Goal: Task Accomplishment & Management: Manage account settings

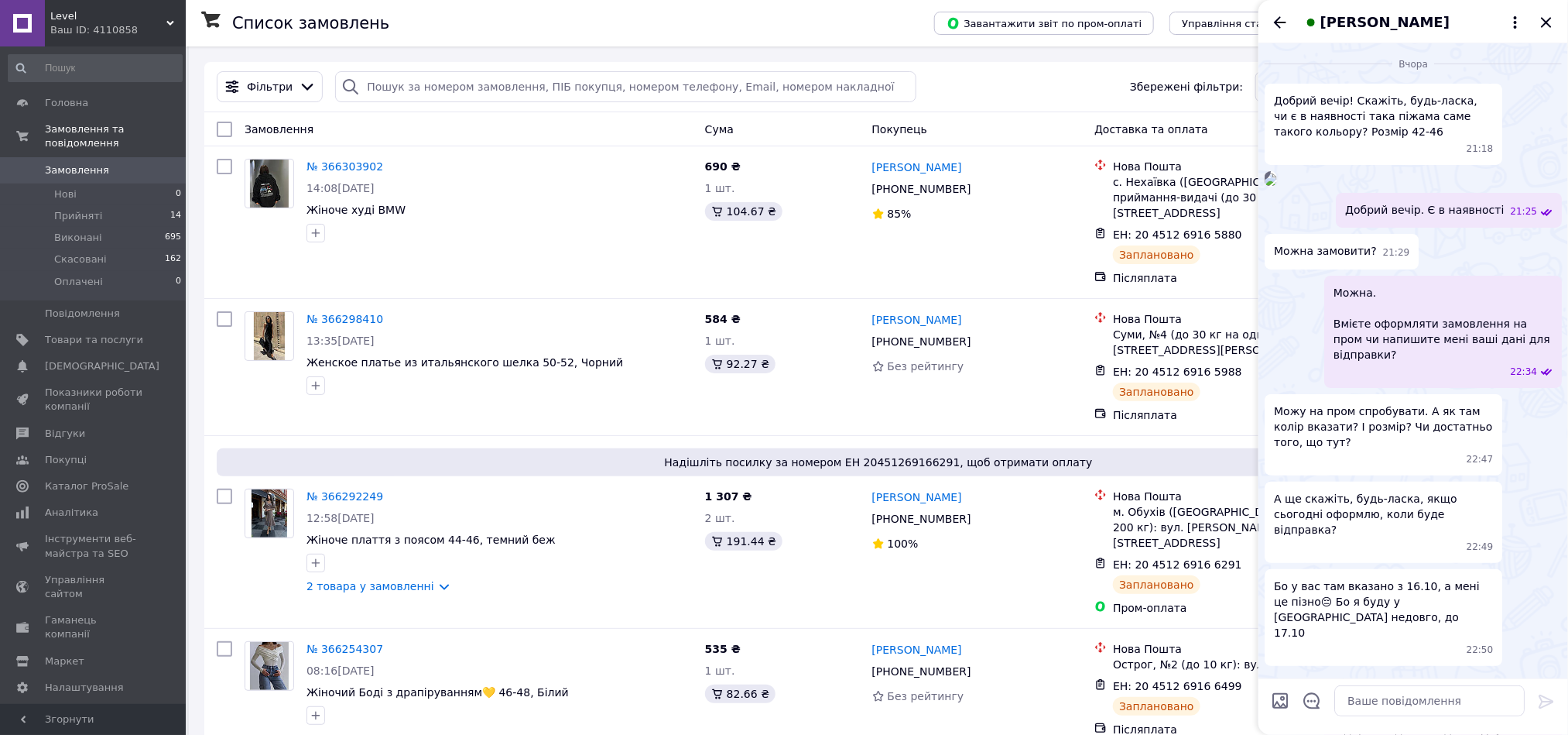
scroll to position [657, 0]
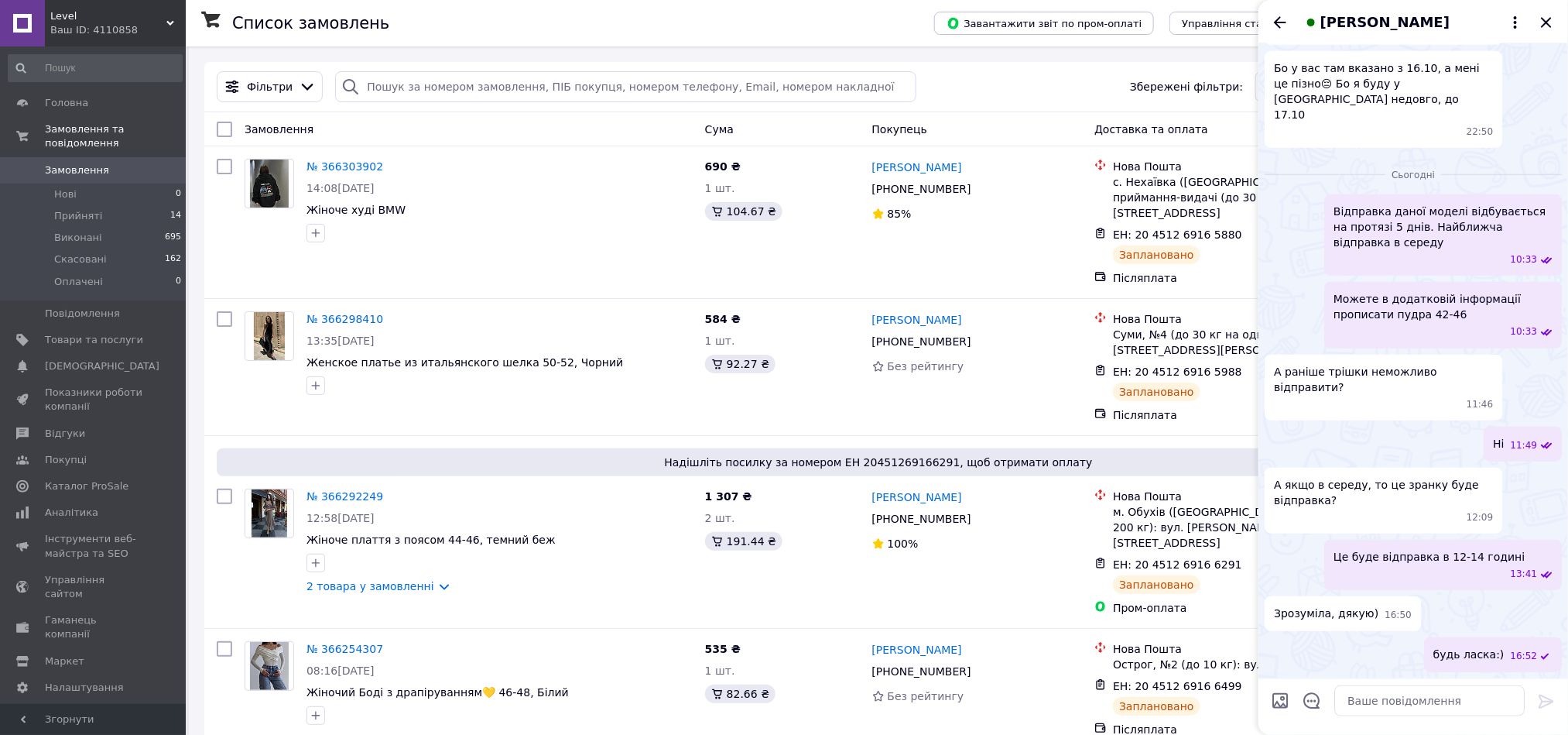
click at [1412, 380] on ul "Відправка даної моделі відбувається на протязі 5 днів. Найближча відправка в се…" at bounding box center [1413, 433] width 297 height 478
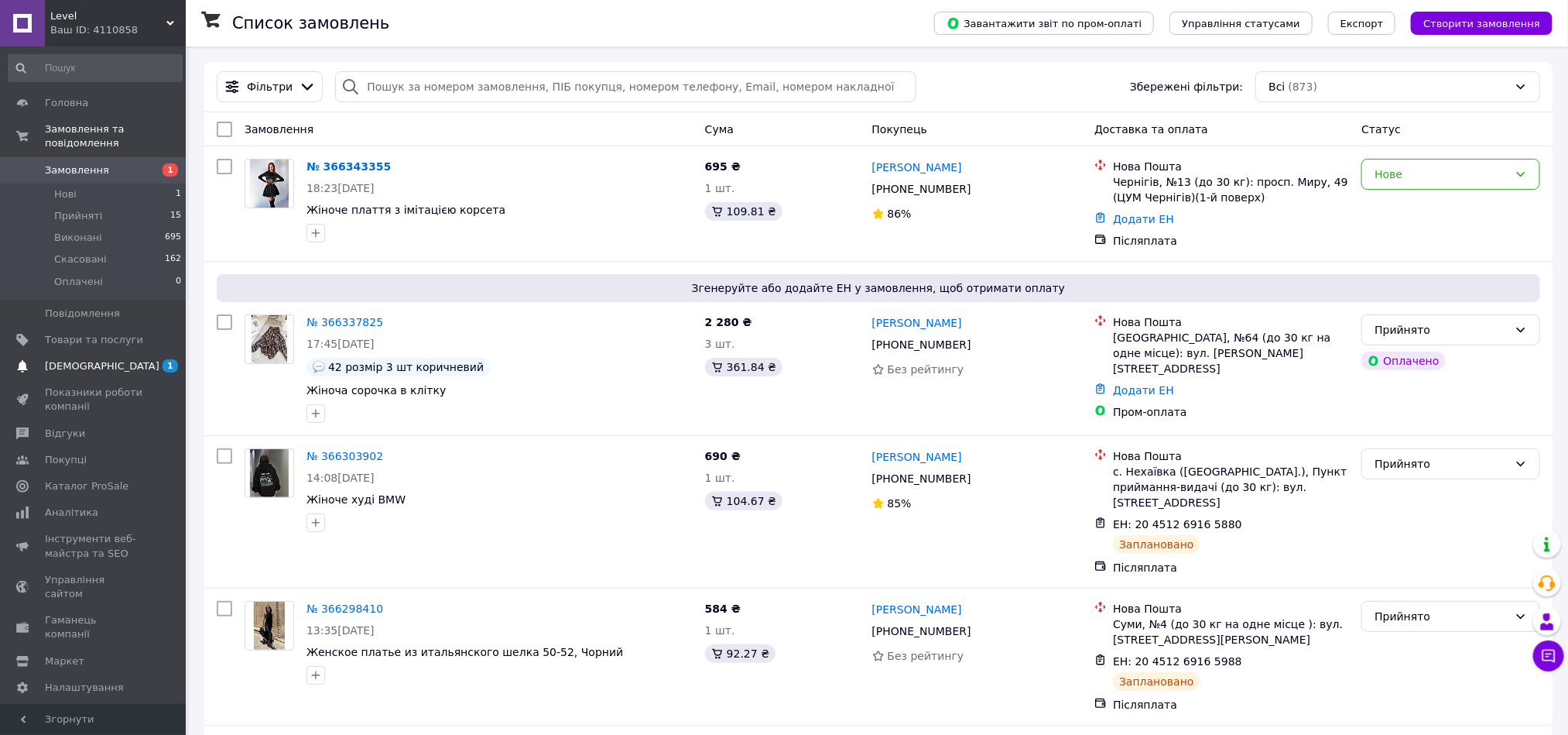
click at [107, 359] on span "[DEMOGRAPHIC_DATA]" at bounding box center [94, 366] width 98 height 14
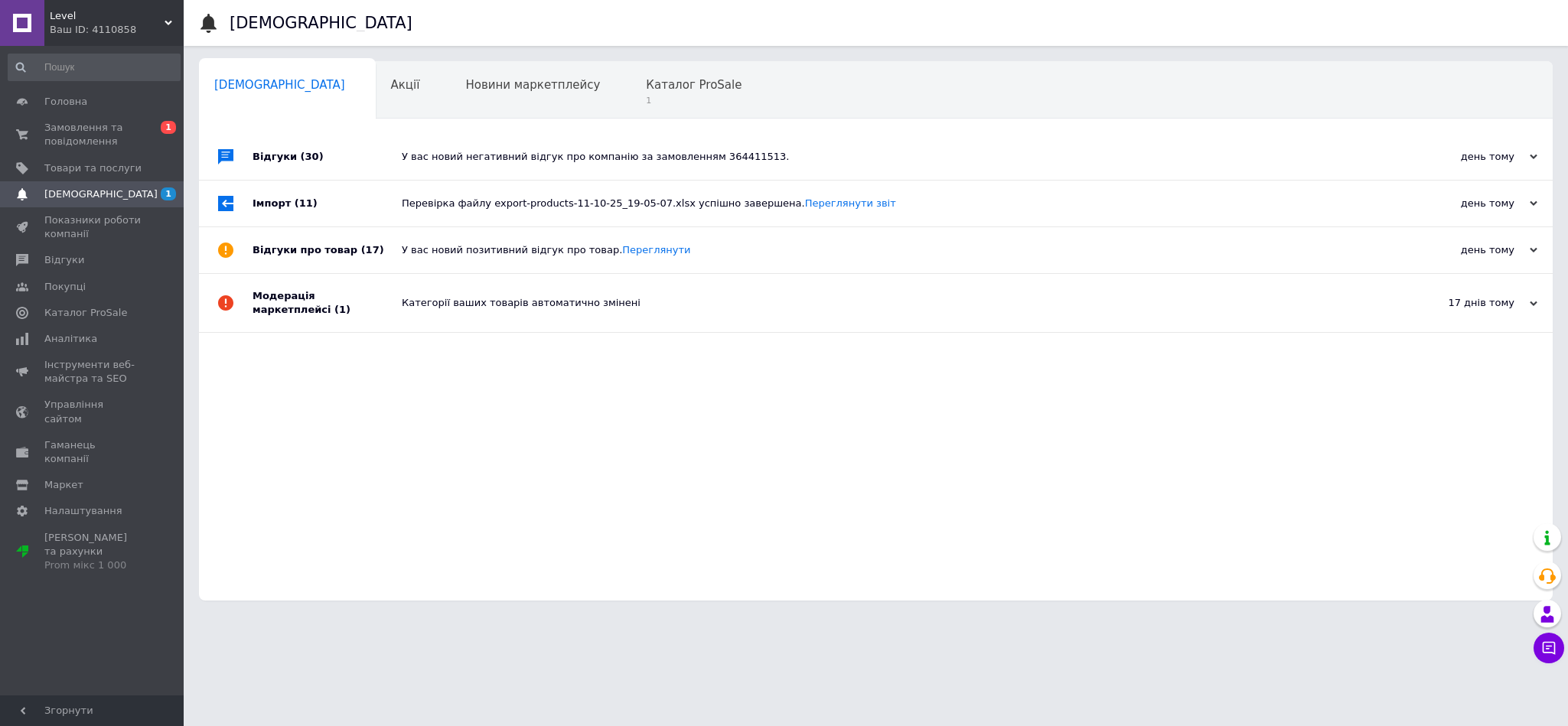
click at [1024, 562] on div "Відгуки (30) У вас новий негативний відгук про компанію за замовленням 36441151…" at bounding box center [876, 367] width 1354 height 467
click at [106, 134] on span "Замовлення та повідомлення" at bounding box center [93, 134] width 97 height 27
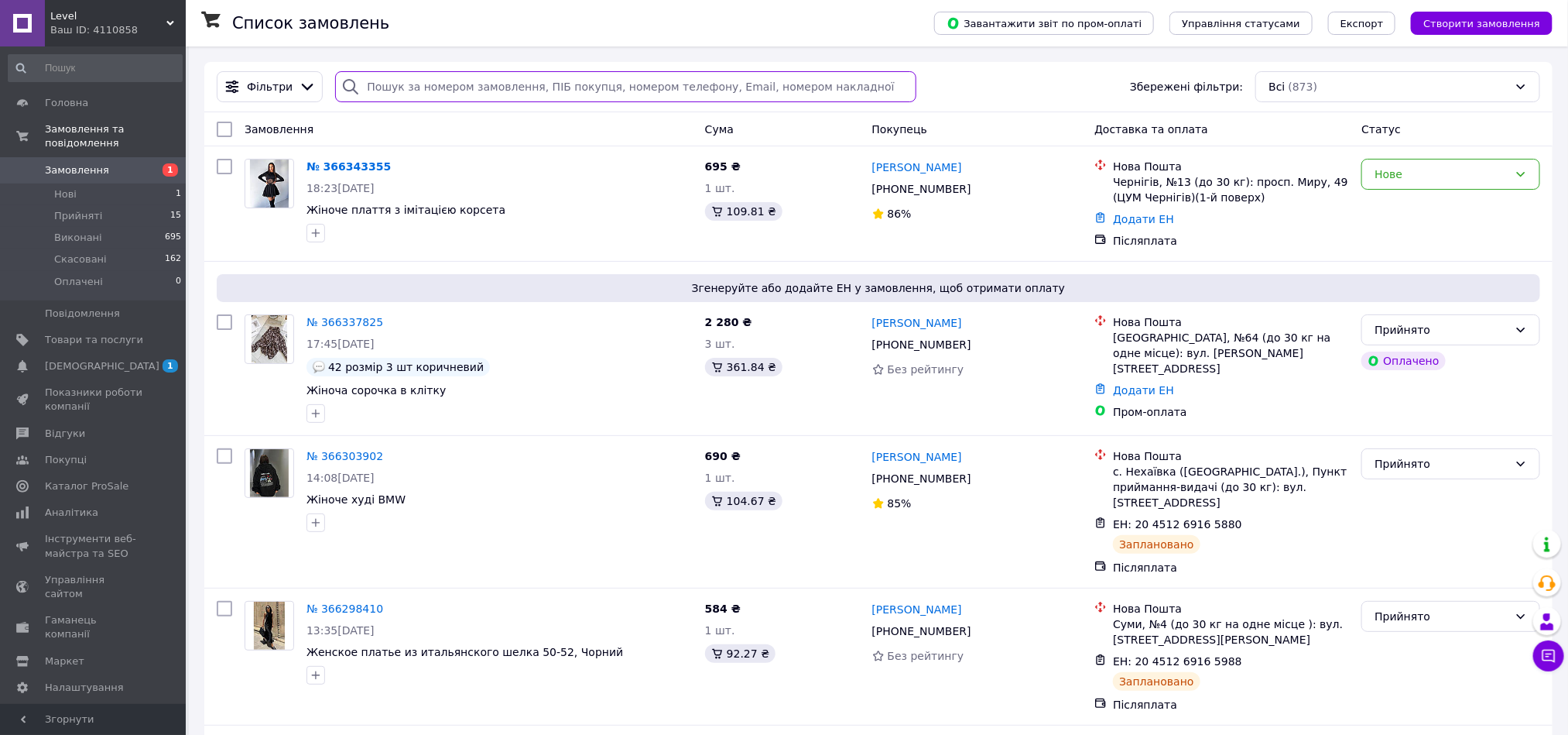
click at [530, 86] on input "search" at bounding box center [626, 87] width 582 height 31
paste input "20451266709307"
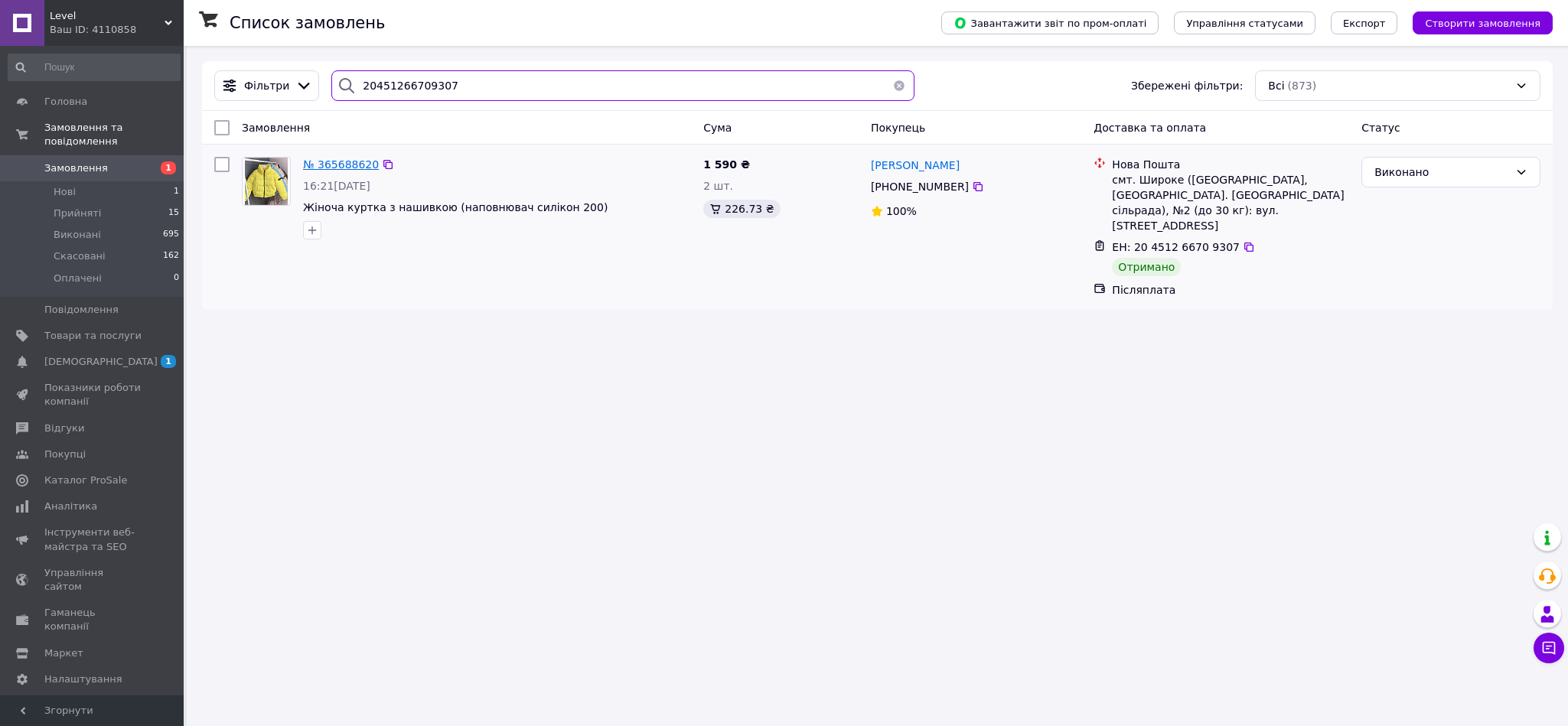
type input "20451266709307"
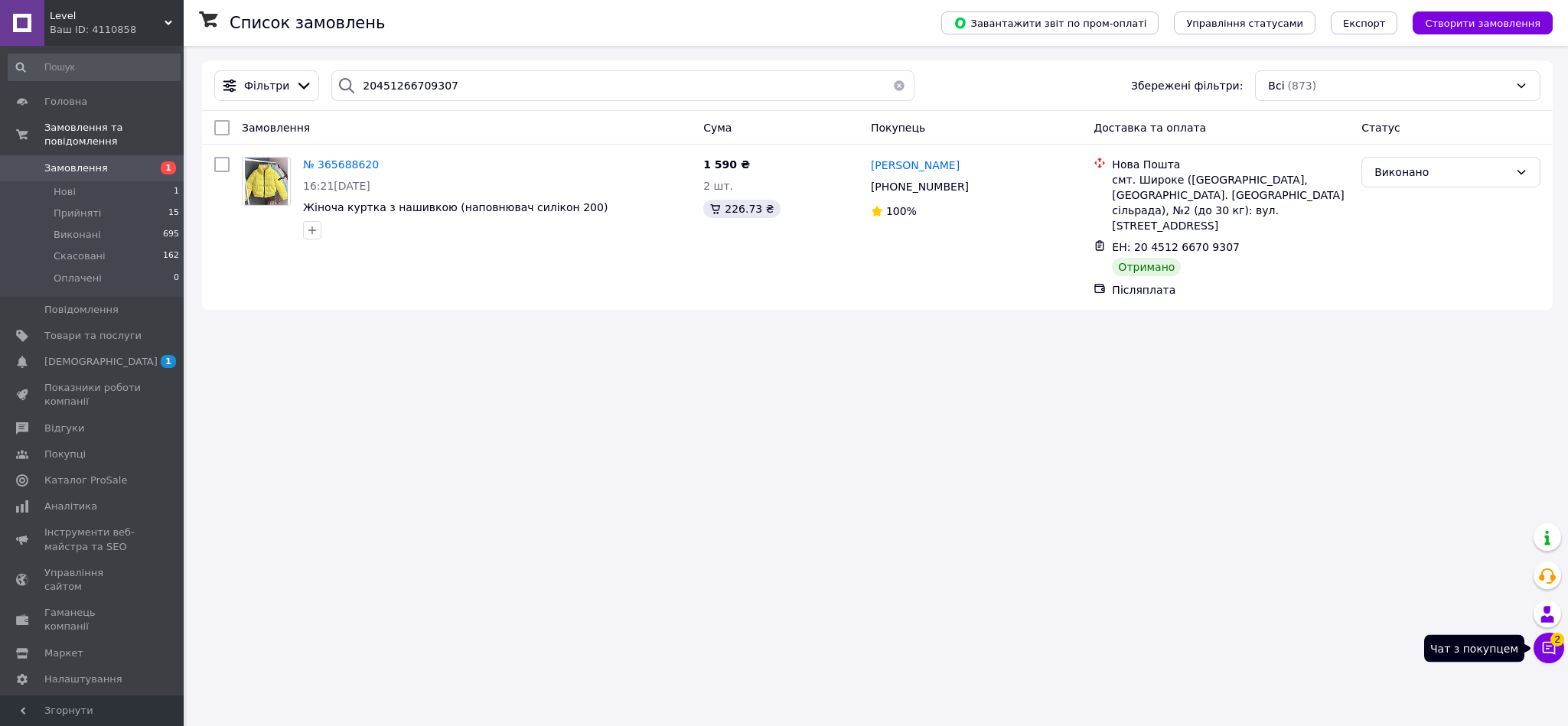
click at [1543, 653] on icon at bounding box center [1549, 647] width 15 height 15
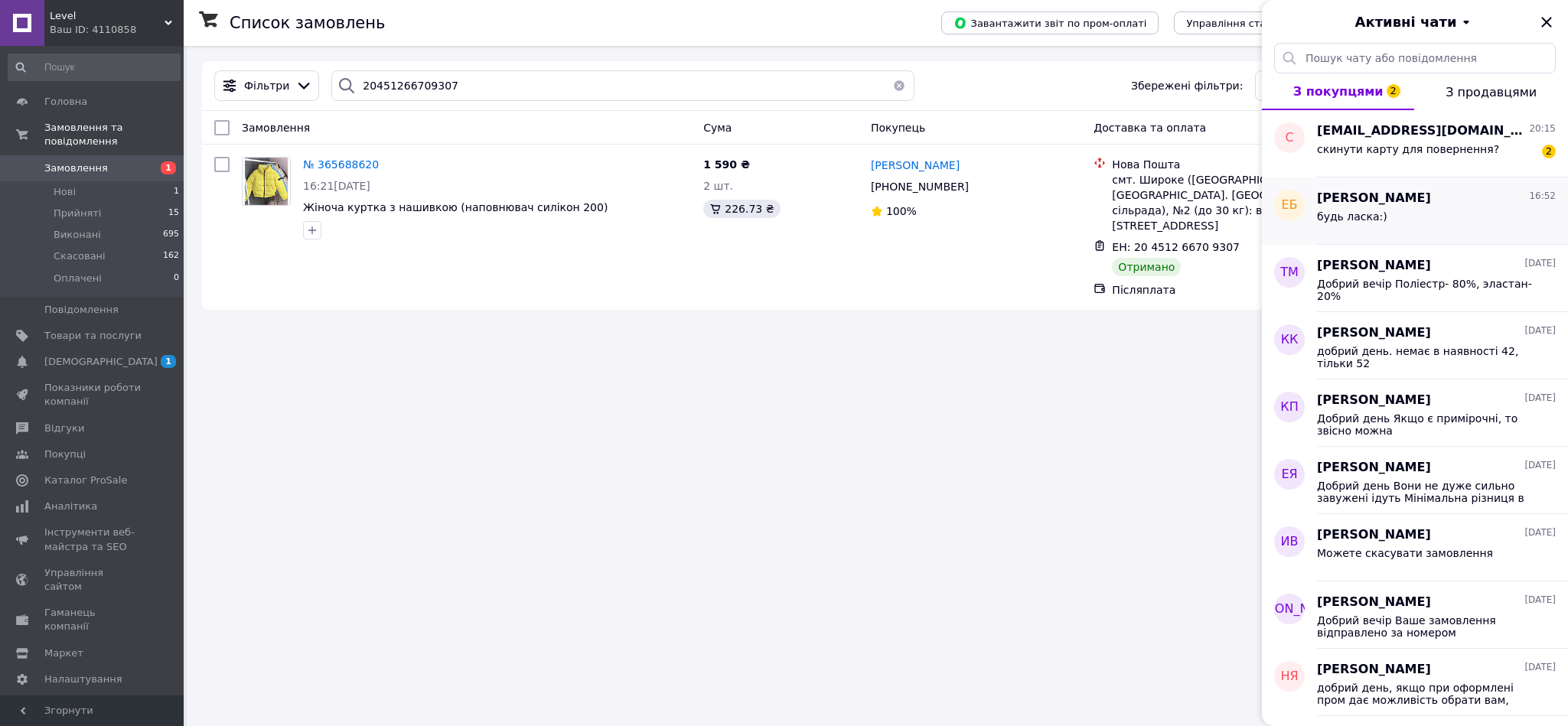
click at [1480, 224] on div "будь ласка:)" at bounding box center [1437, 219] width 239 height 25
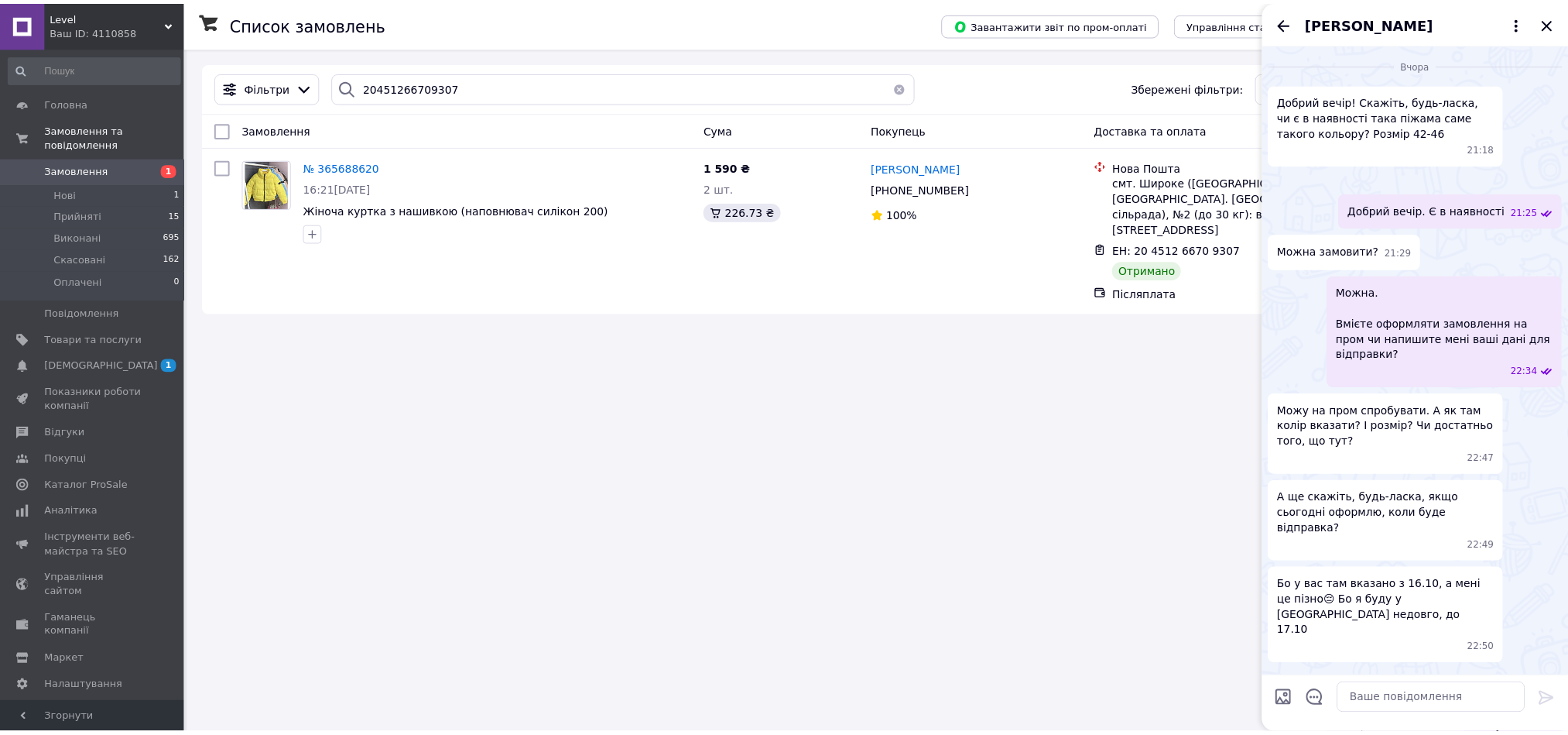
scroll to position [657, 0]
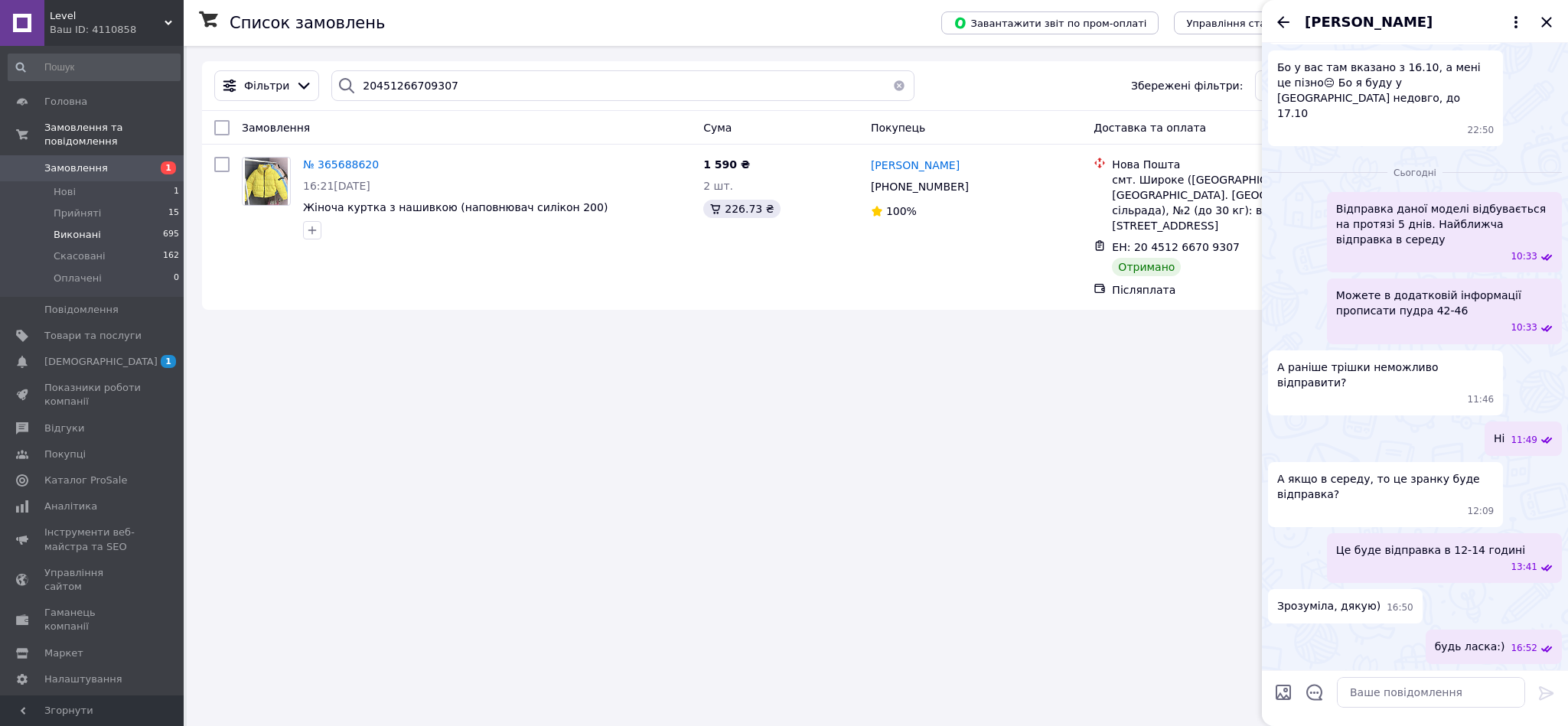
click at [97, 224] on li "Виконані 695" at bounding box center [94, 234] width 188 height 21
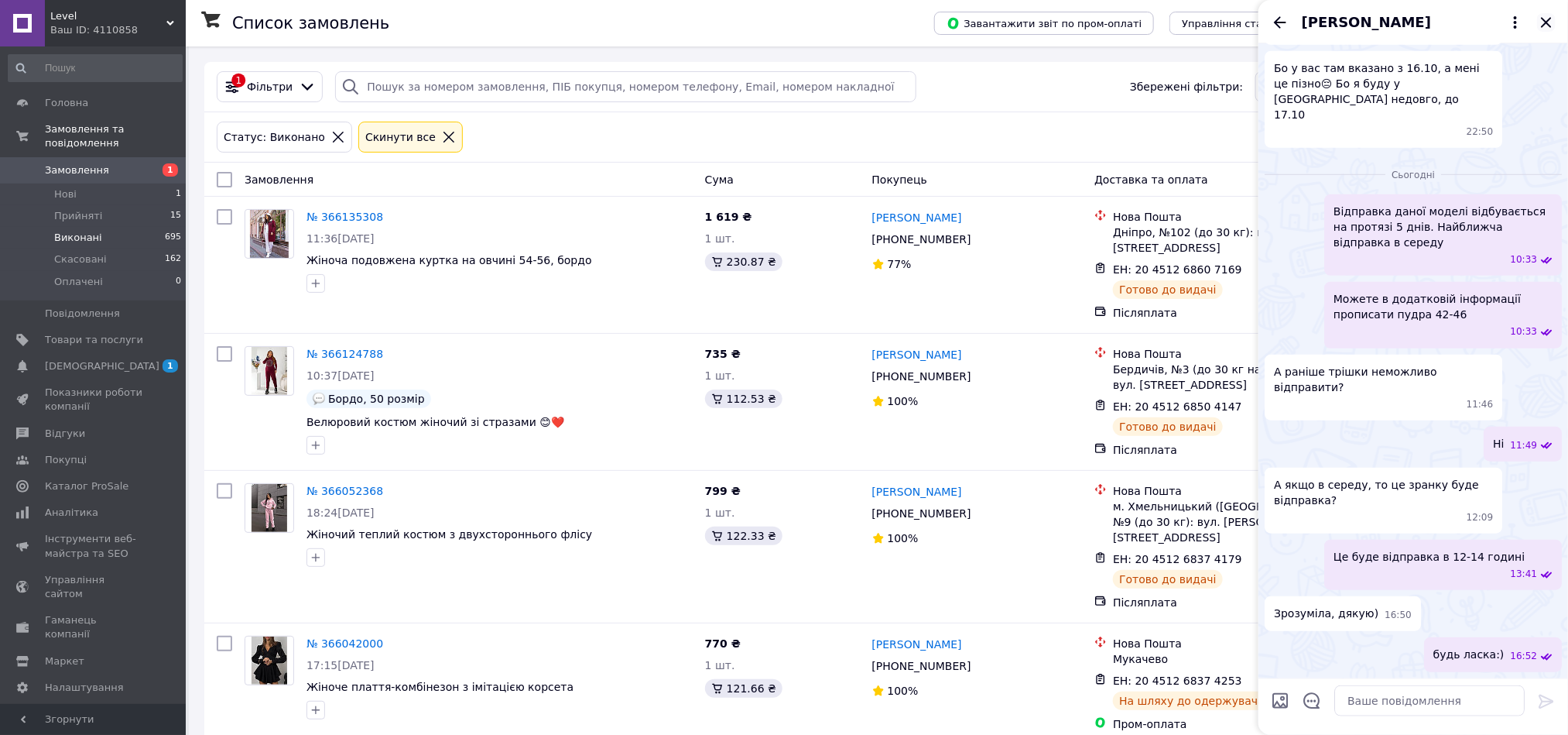
click at [1547, 21] on icon "Закрити" at bounding box center [1546, 21] width 10 height 10
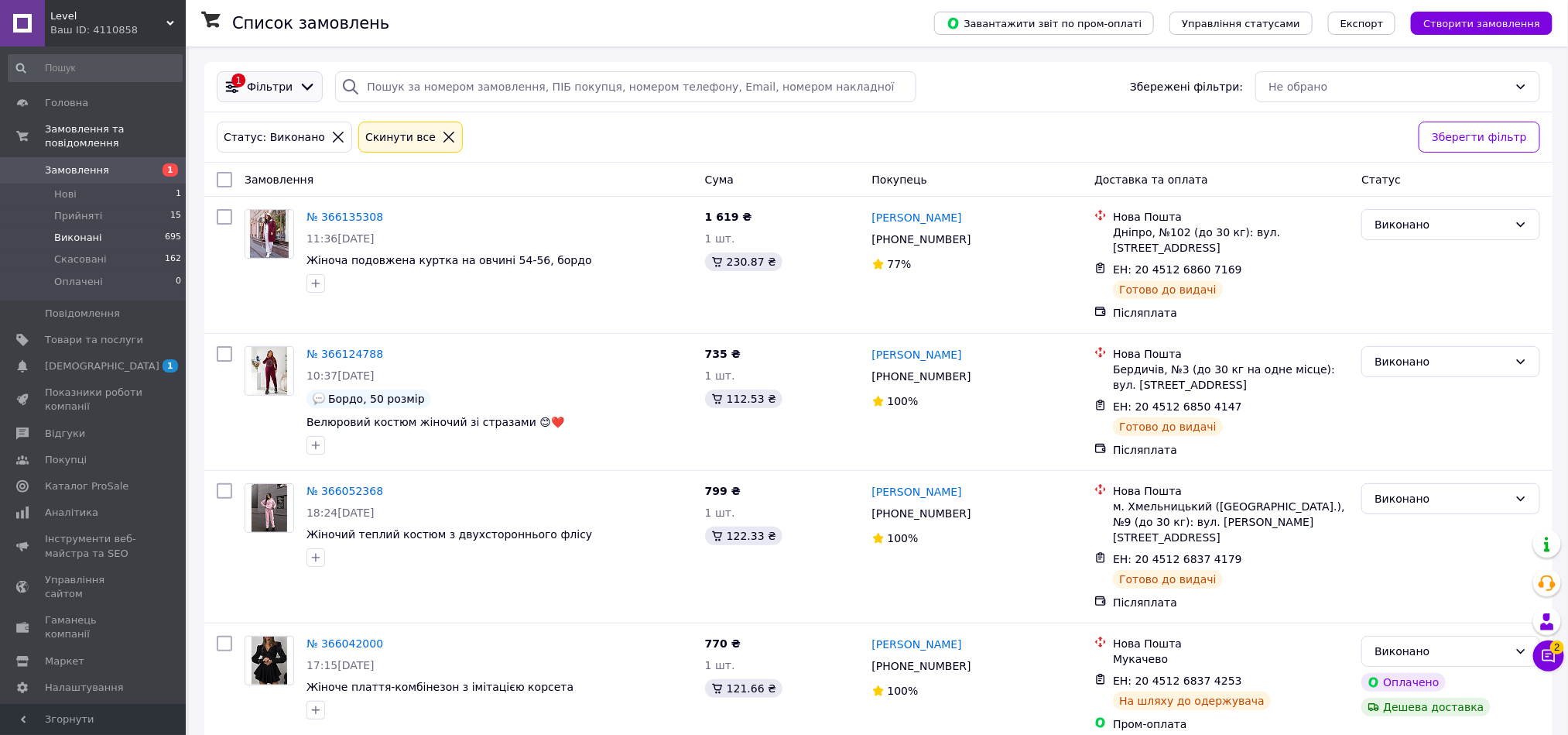
click at [278, 90] on span "Фільтри" at bounding box center [269, 86] width 46 height 15
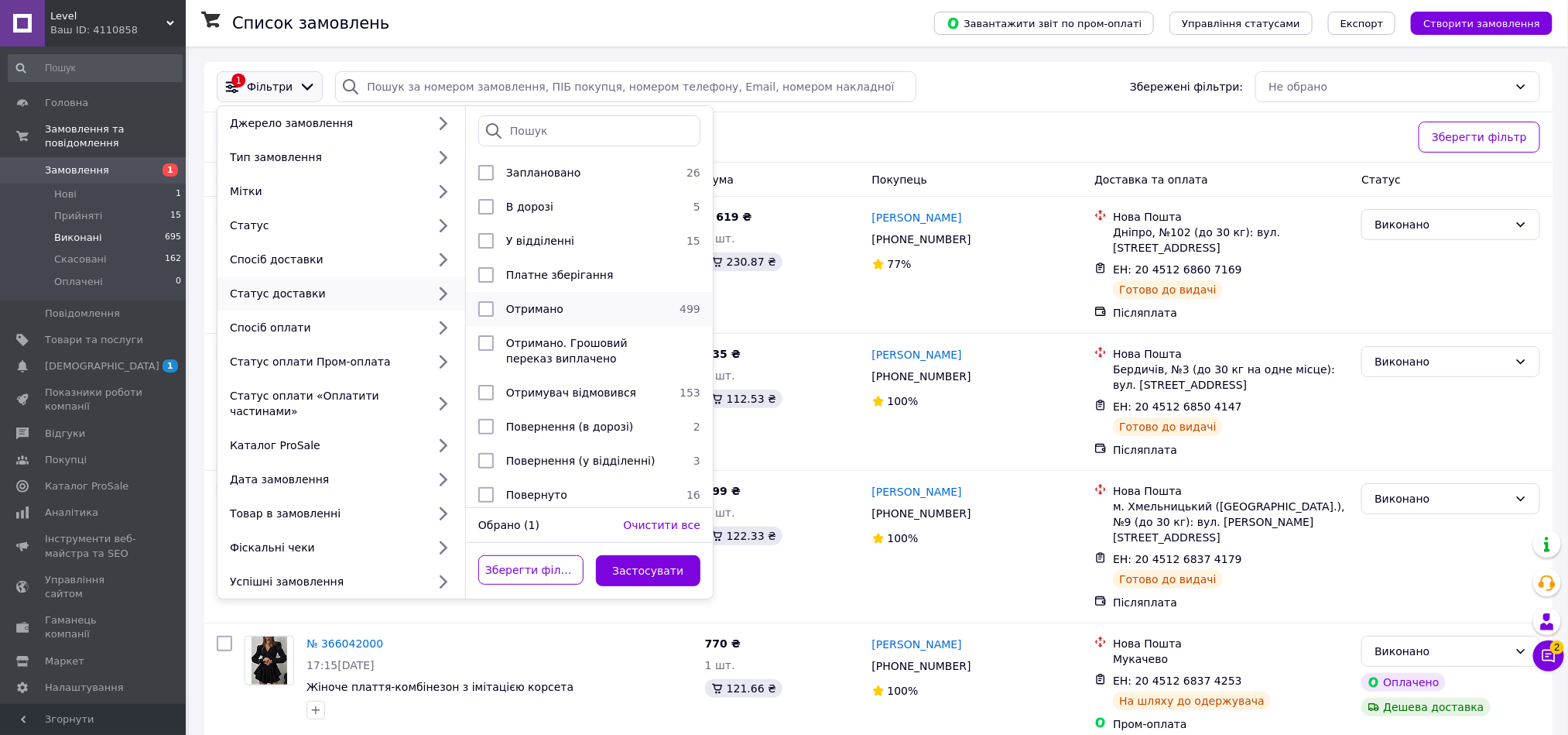
click at [537, 297] on li "Отримано 499" at bounding box center [590, 309] width 247 height 34
checkbox input "true"
click at [651, 555] on button "Застосувати" at bounding box center [649, 570] width 106 height 31
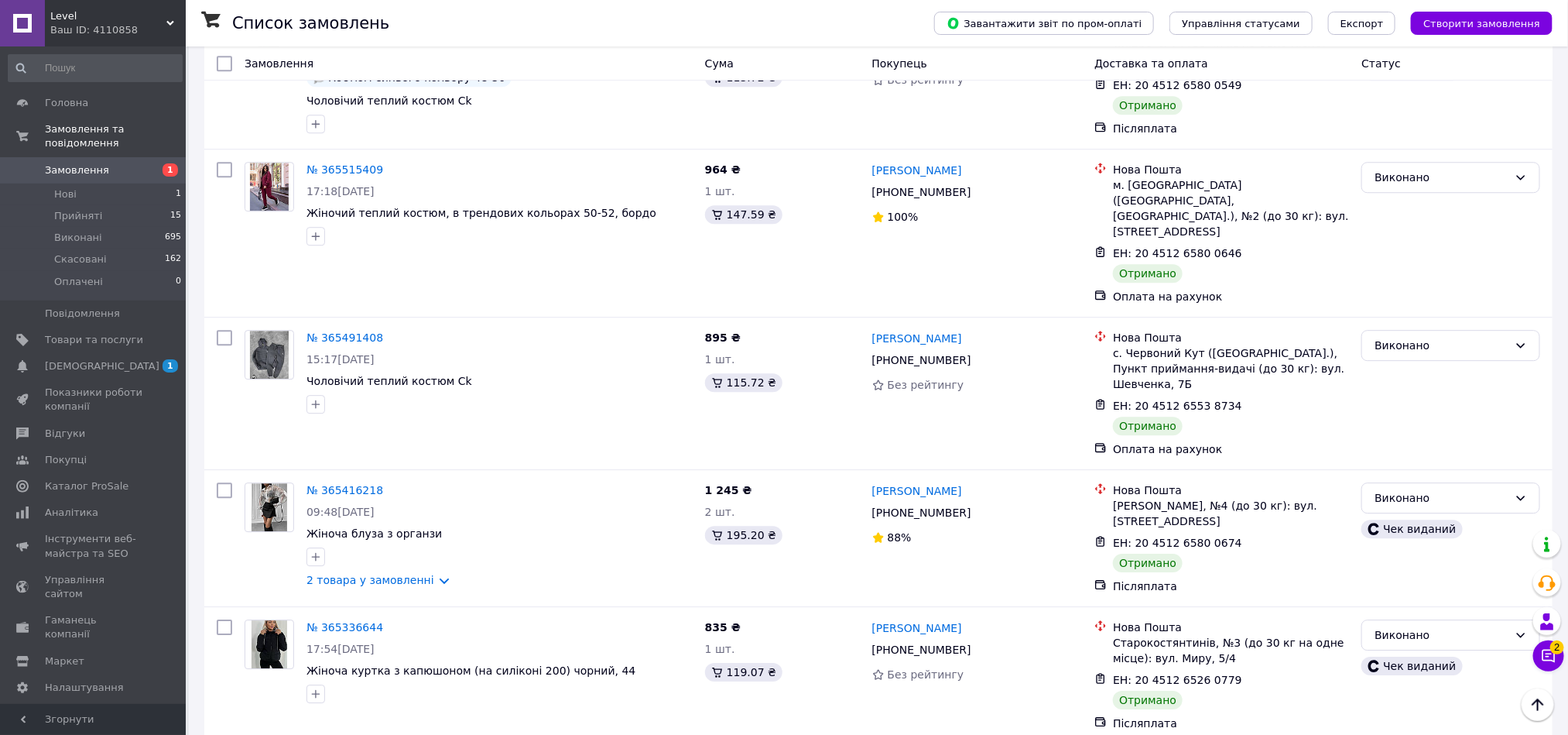
scroll to position [2308, 0]
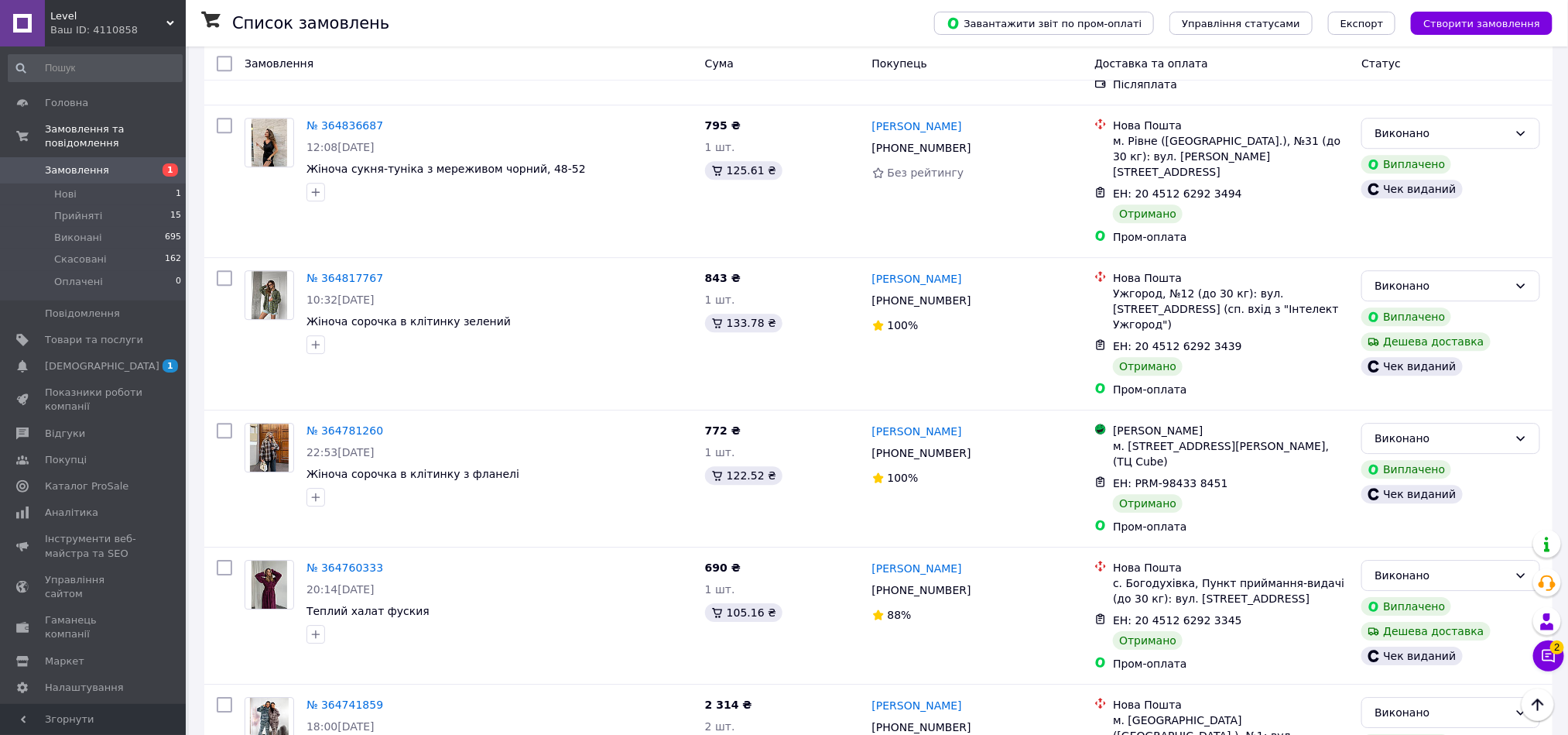
scroll to position [2261, 0]
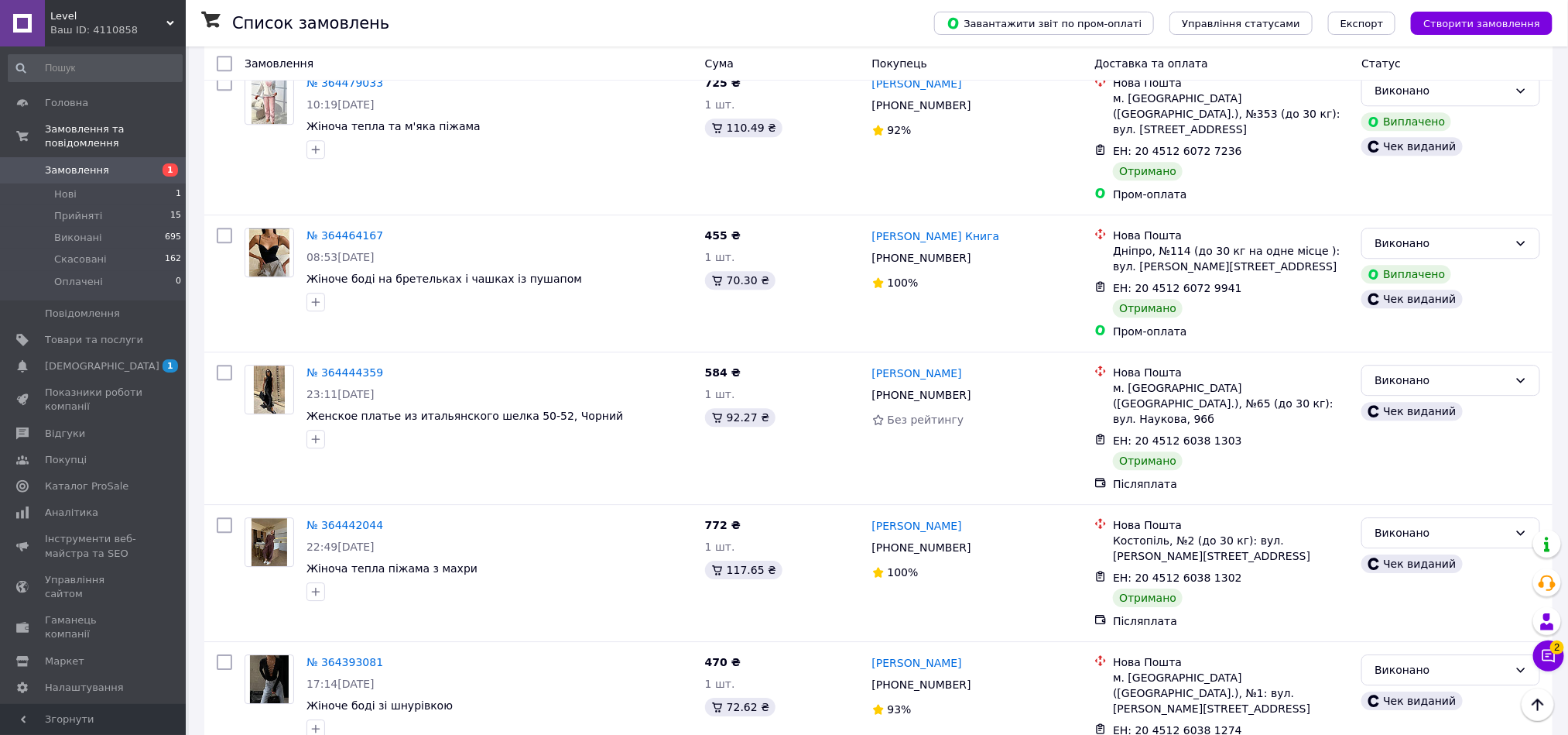
scroll to position [2239, 0]
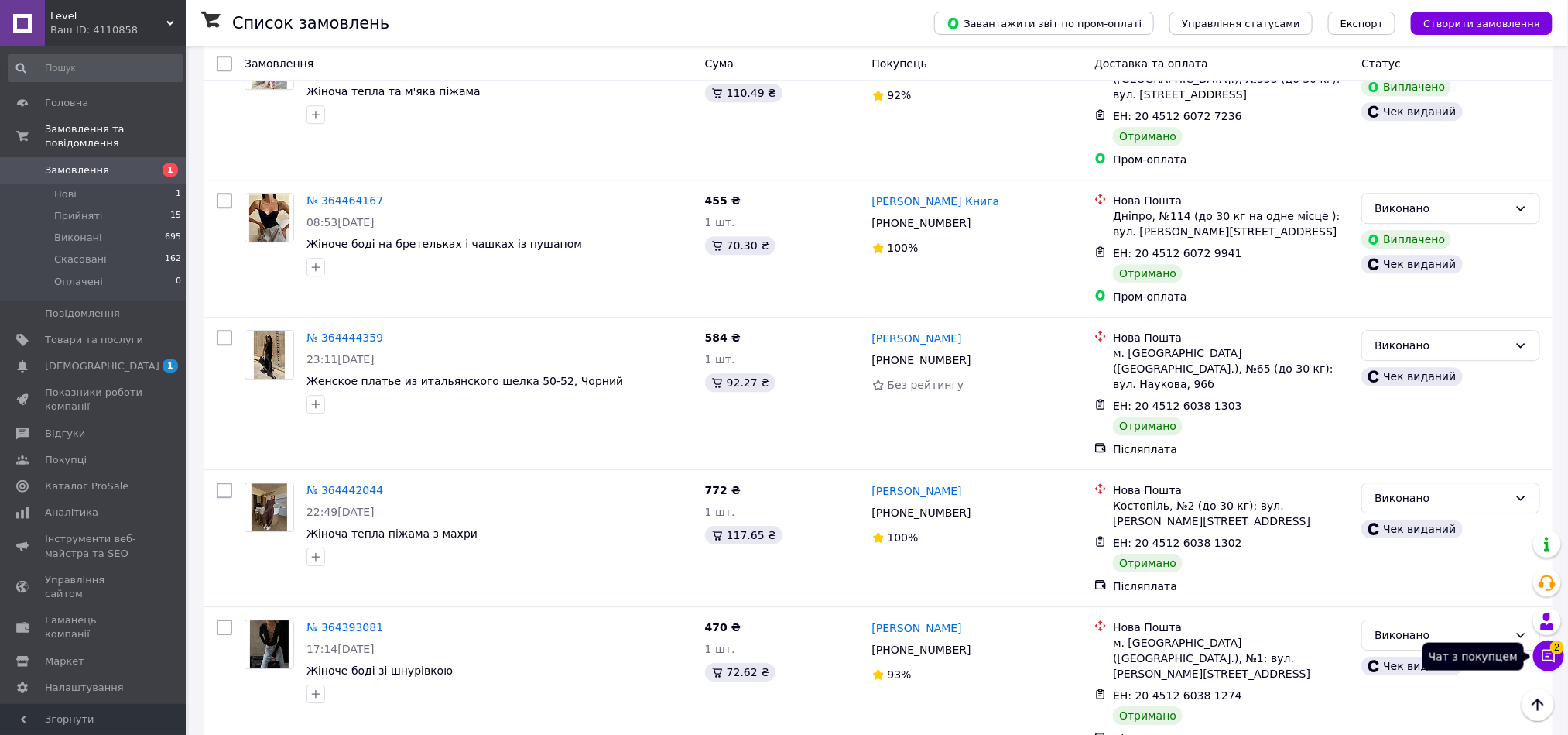
click at [1550, 669] on button "Чат з покупцем 2" at bounding box center [1548, 655] width 31 height 31
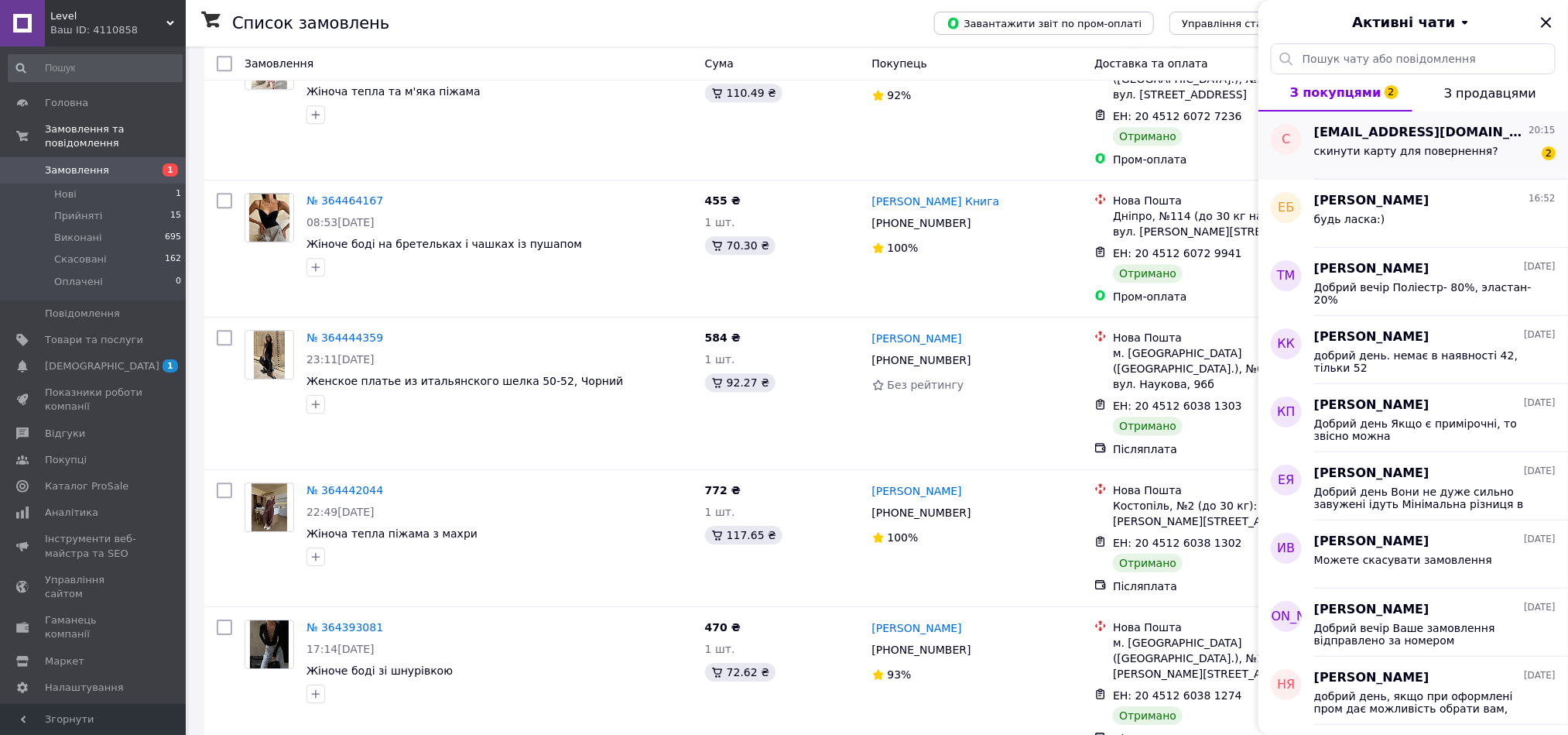
click at [1508, 164] on div "скинути карту для повернення? 2" at bounding box center [1436, 154] width 242 height 25
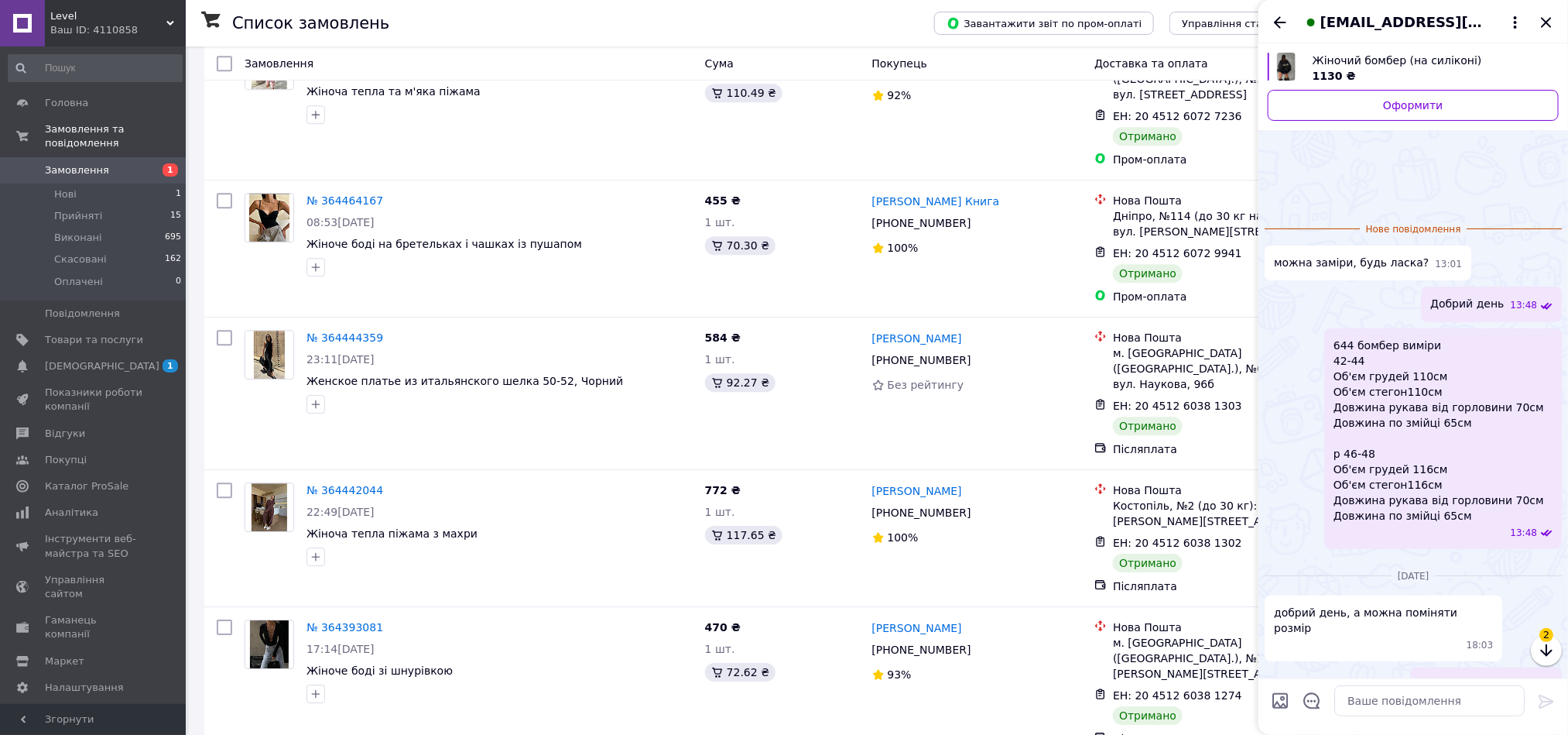
scroll to position [89, 0]
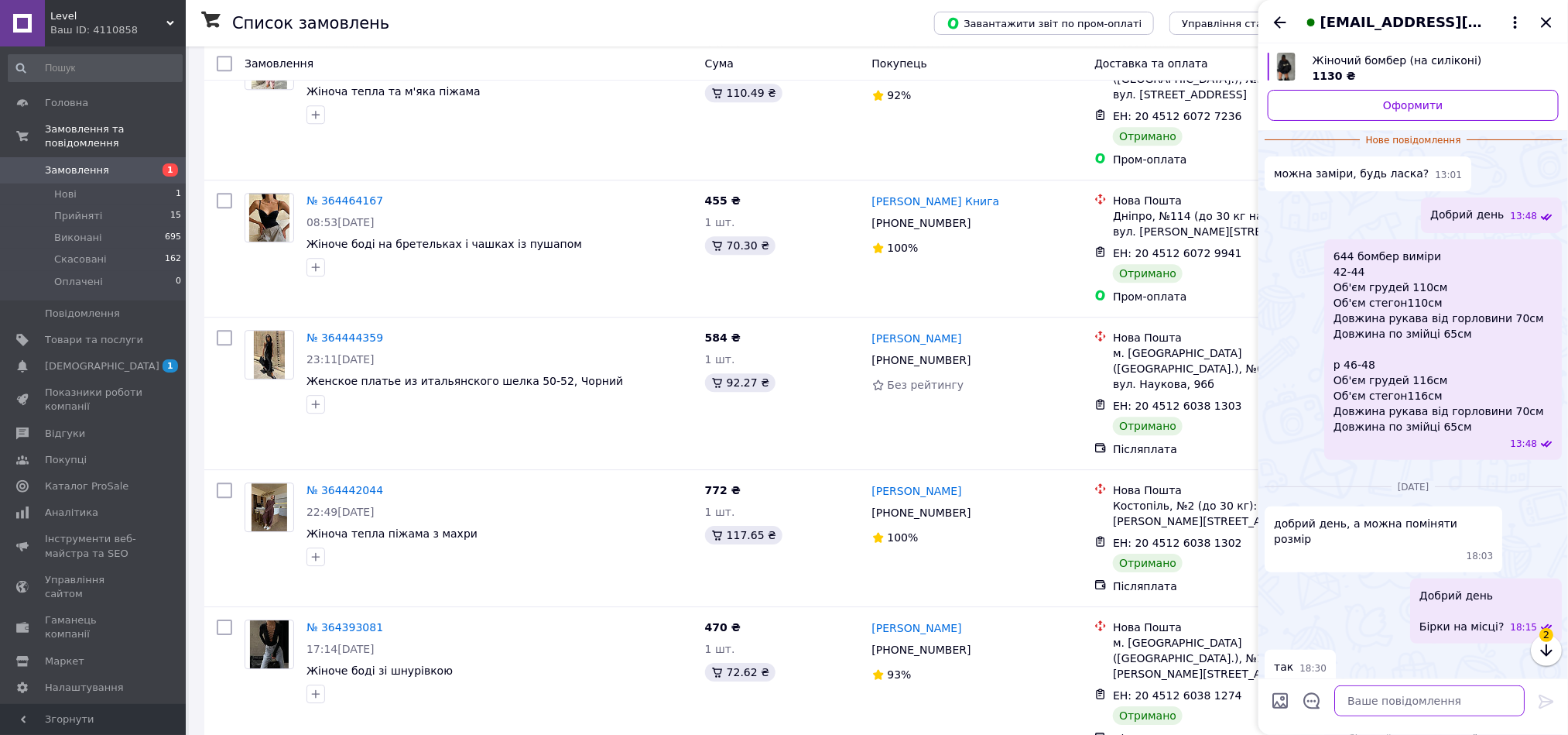
click at [1436, 696] on textarea at bounding box center [1429, 700] width 191 height 31
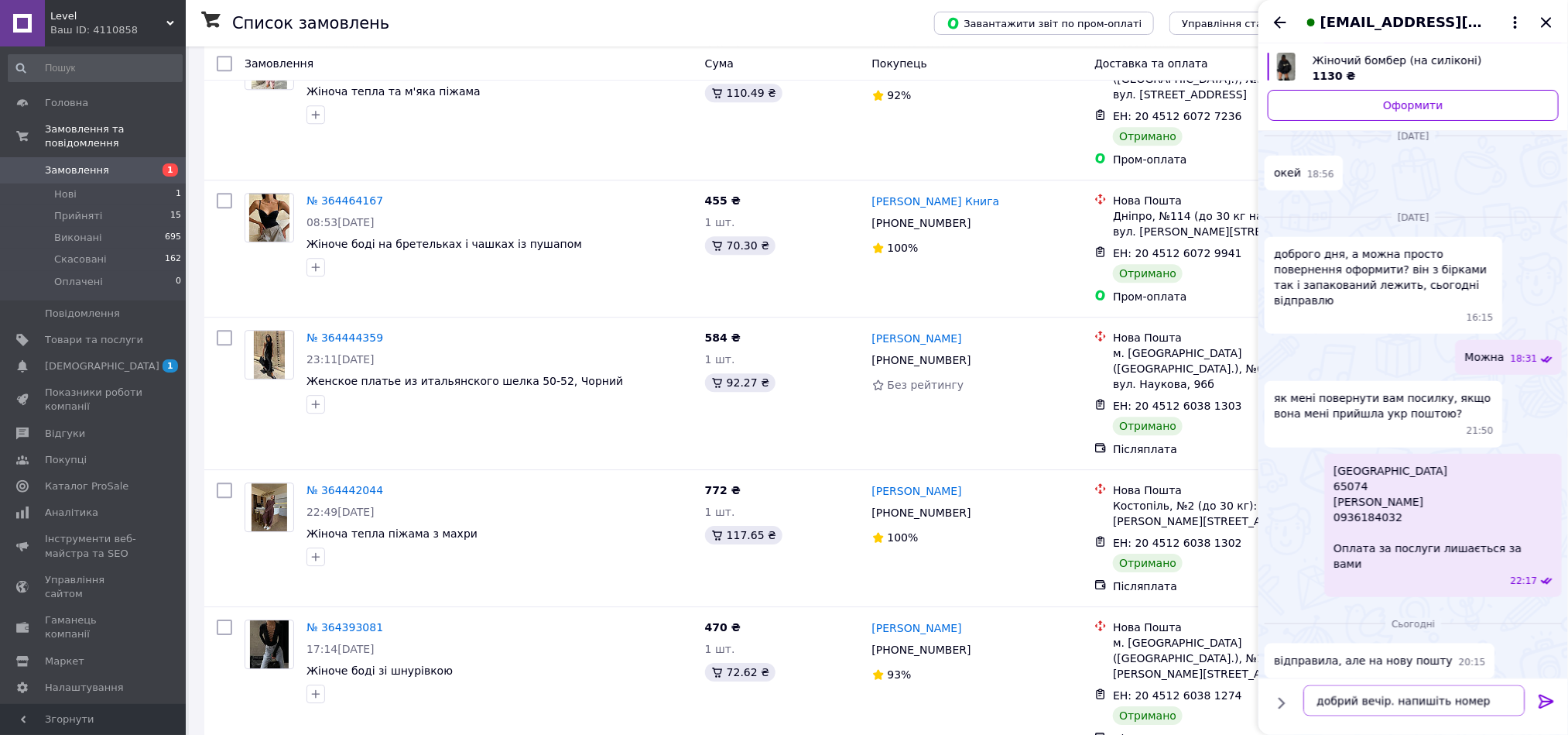
scroll to position [3, 0]
type textarea "добрий вечір. напишіть номер накладної. та карту"
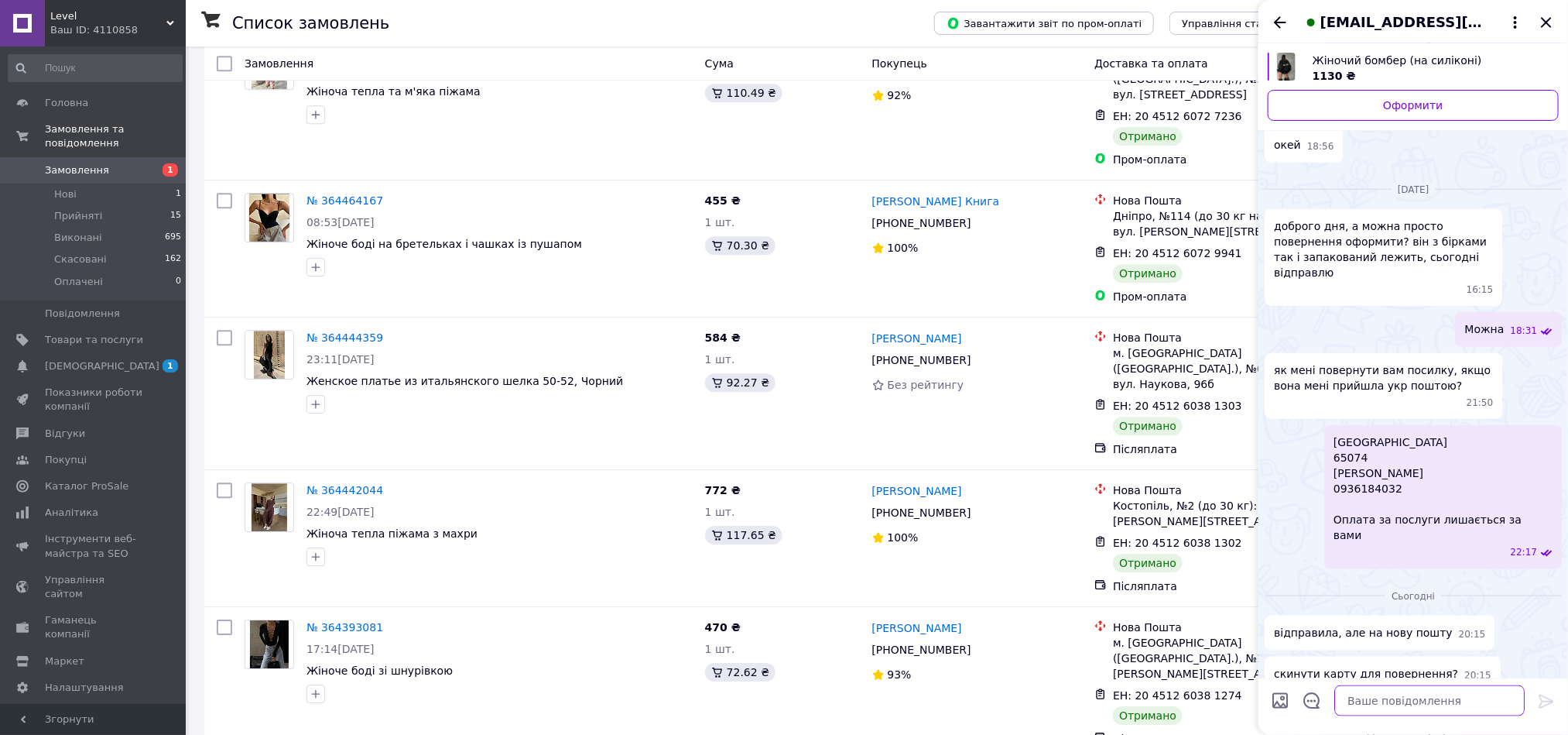
scroll to position [804, 0]
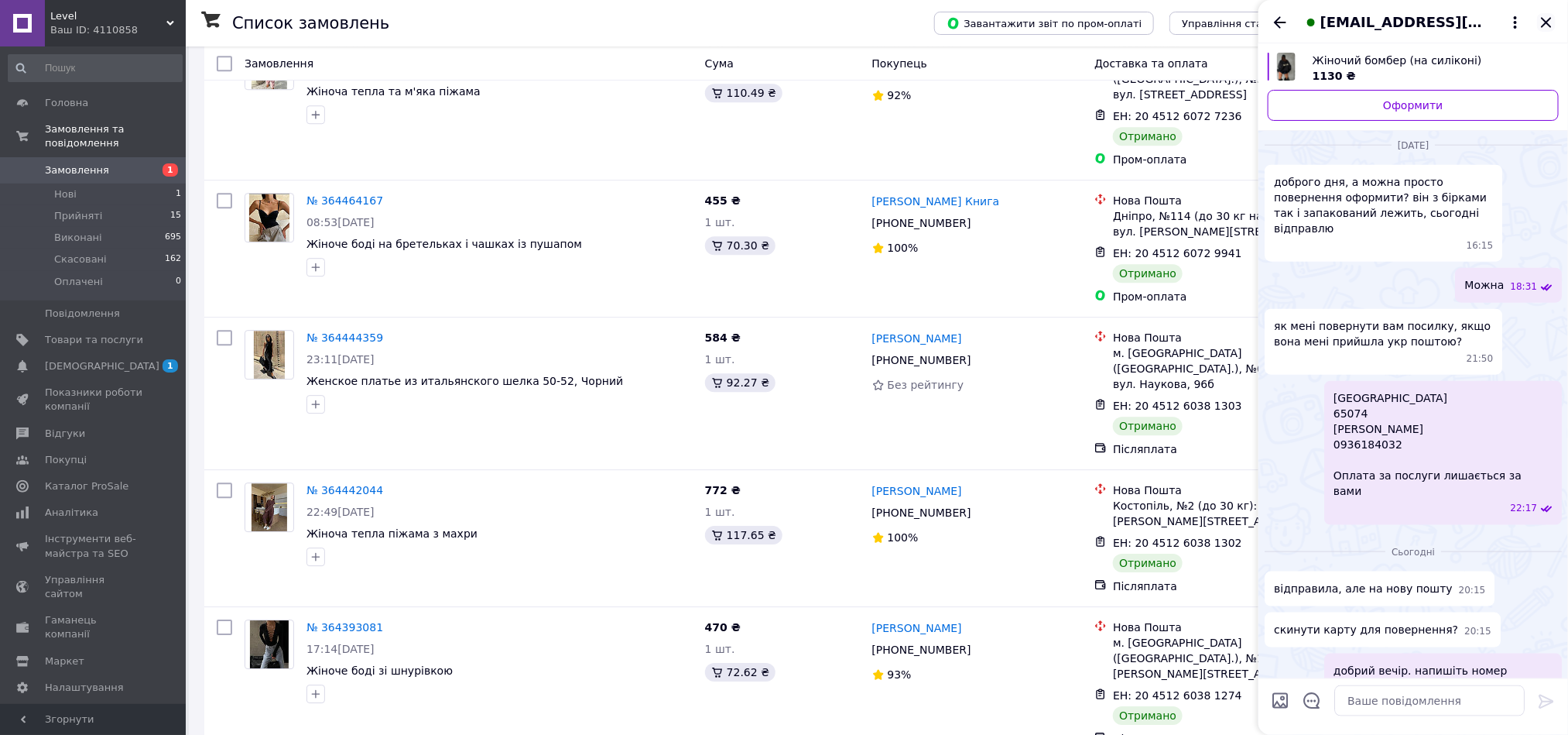
drag, startPoint x: 1545, startPoint y: 21, endPoint x: 1536, endPoint y: 47, distance: 27.5
click at [1545, 21] on icon "Закрити" at bounding box center [1547, 22] width 19 height 19
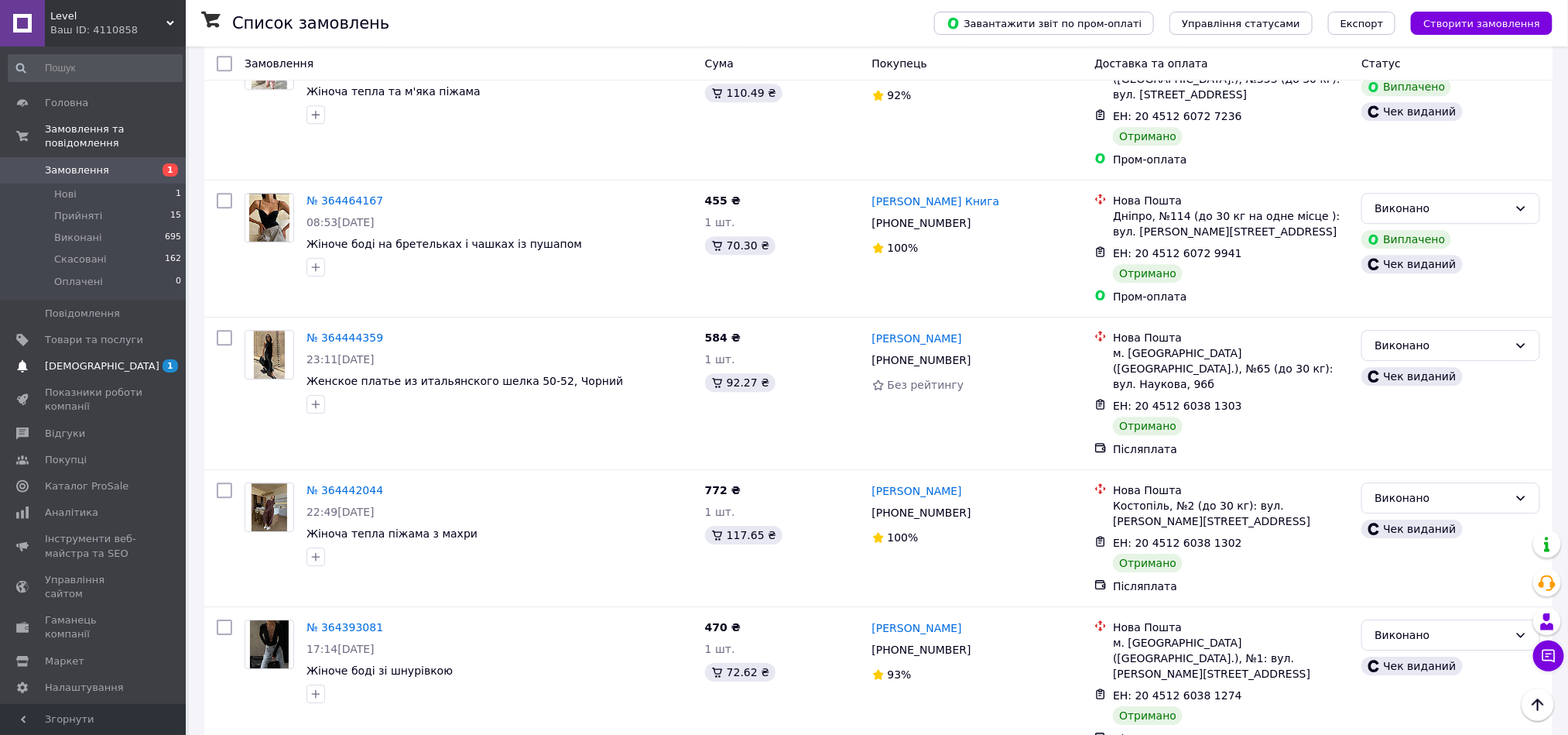
click at [64, 359] on span "[DEMOGRAPHIC_DATA]" at bounding box center [102, 366] width 115 height 14
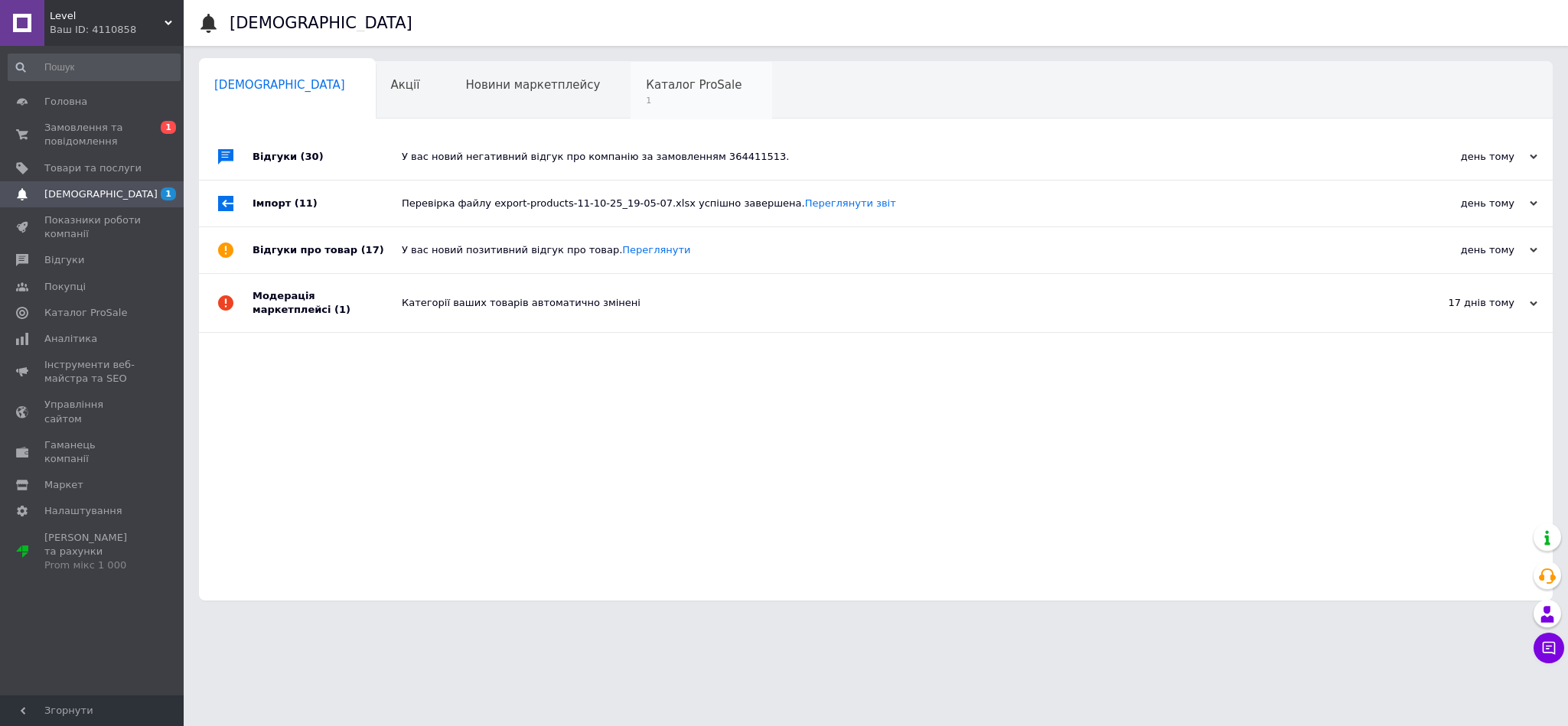
click at [631, 65] on div "Каталог ProSale 1" at bounding box center [702, 91] width 142 height 58
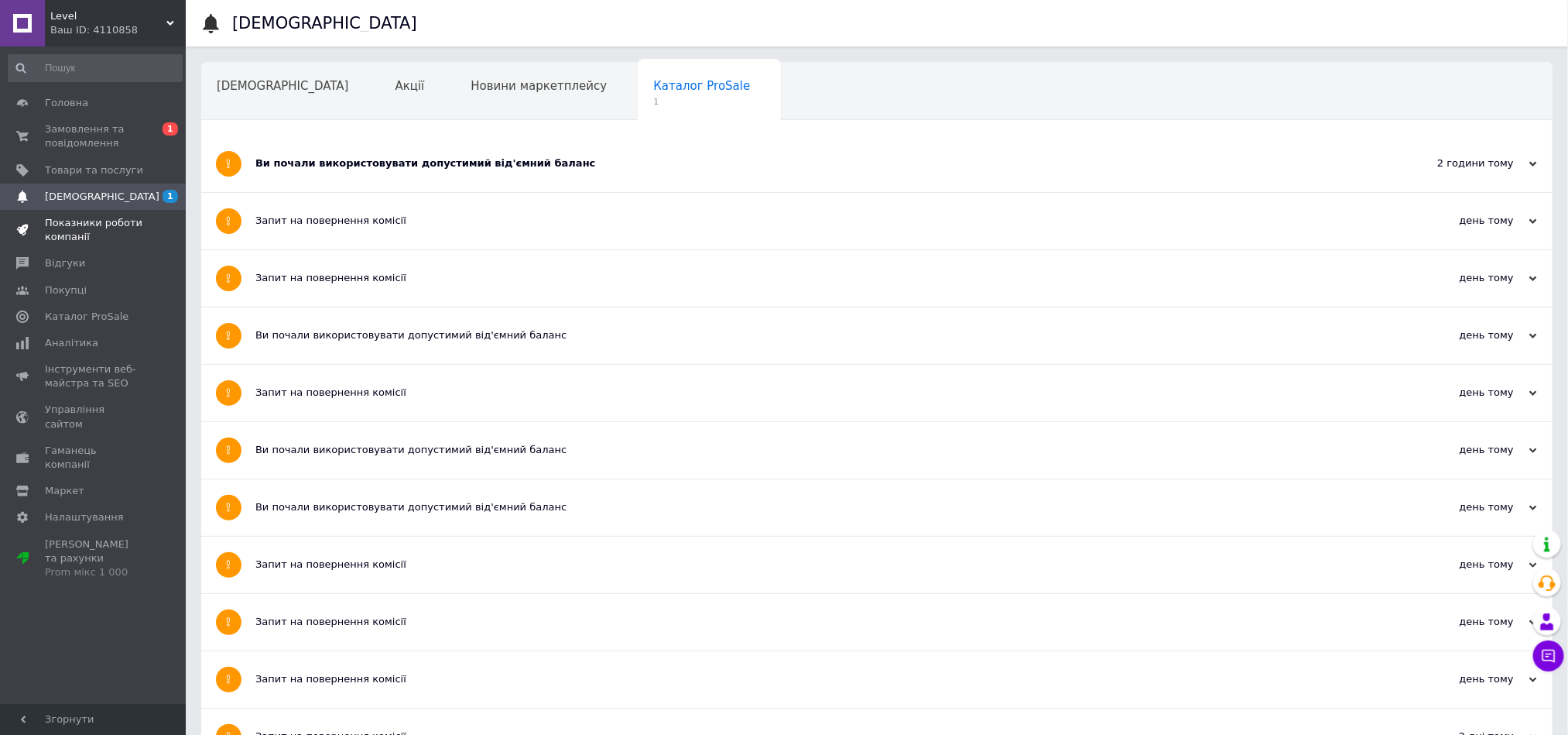
click at [122, 231] on span "Показники роботи компанії" at bounding box center [94, 229] width 98 height 28
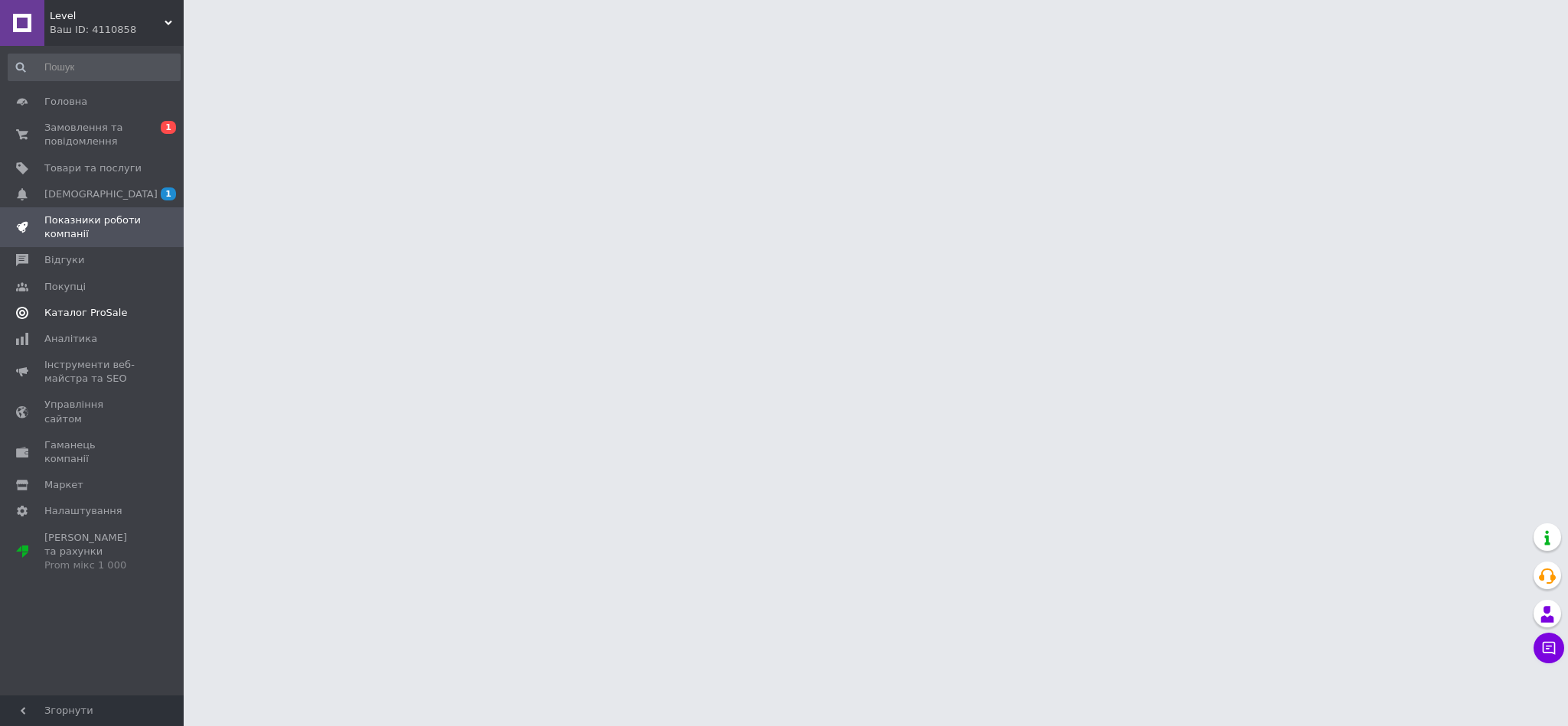
click at [150, 306] on span at bounding box center [163, 313] width 42 height 14
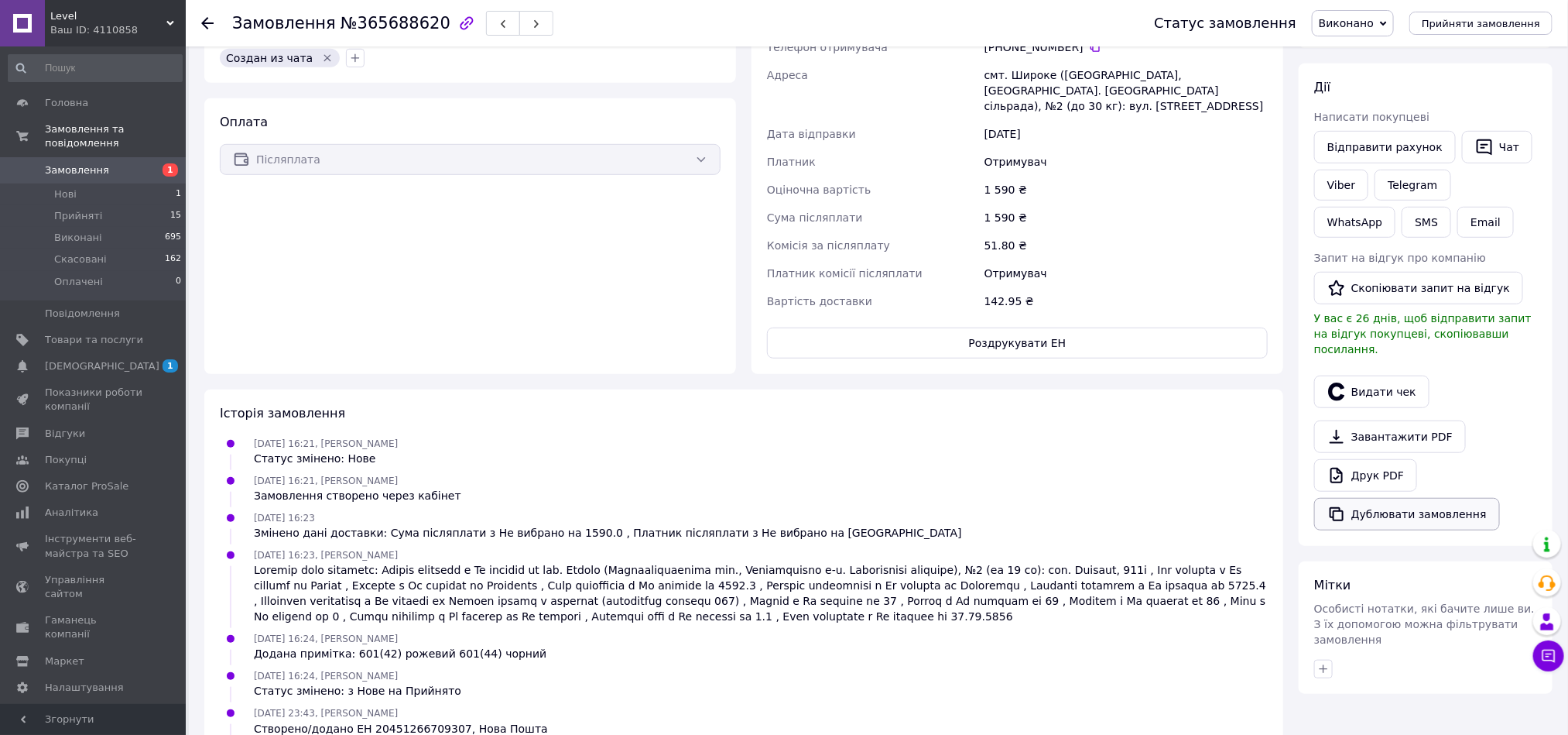
scroll to position [465, 0]
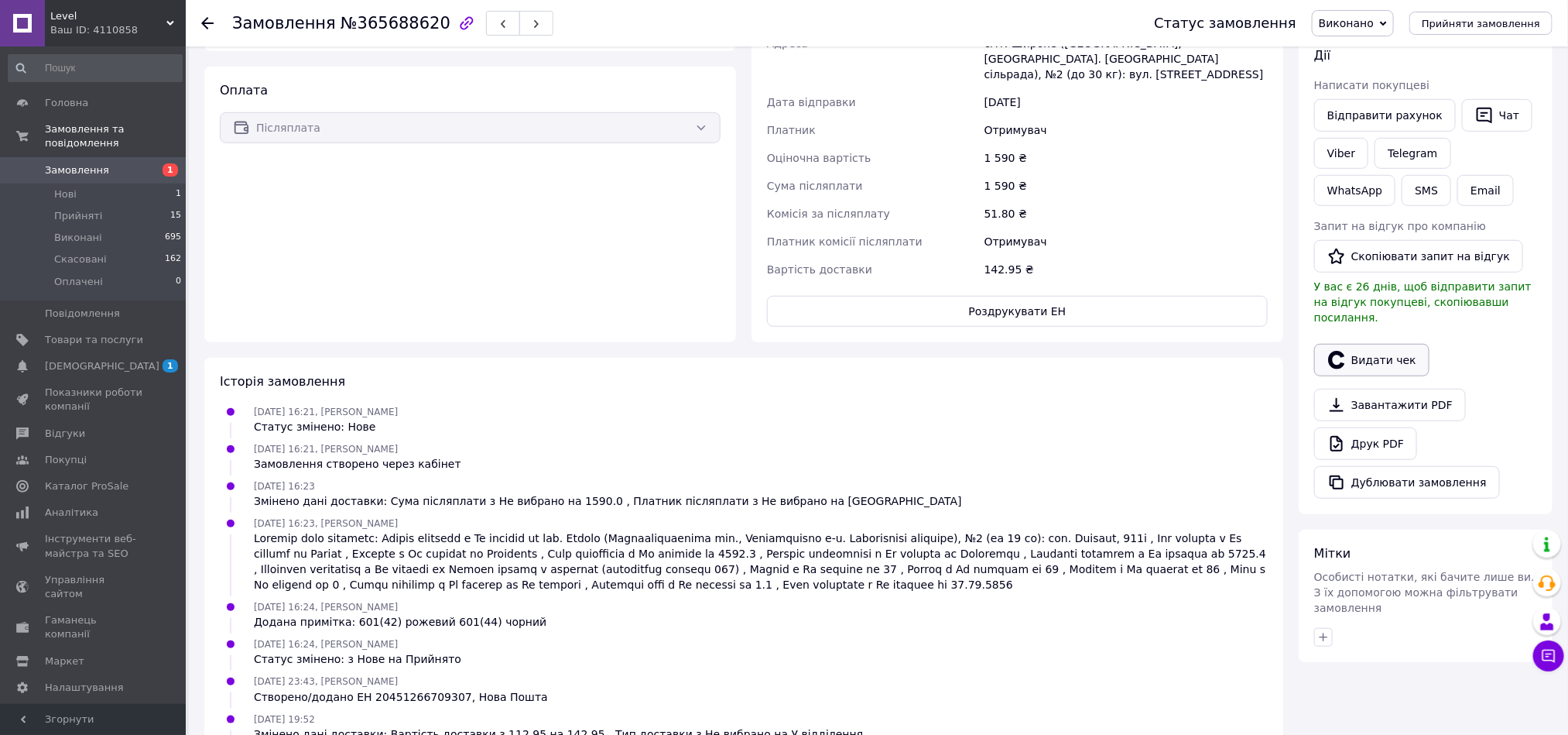
click at [1371, 344] on button "Видати чек" at bounding box center [1372, 360] width 115 height 32
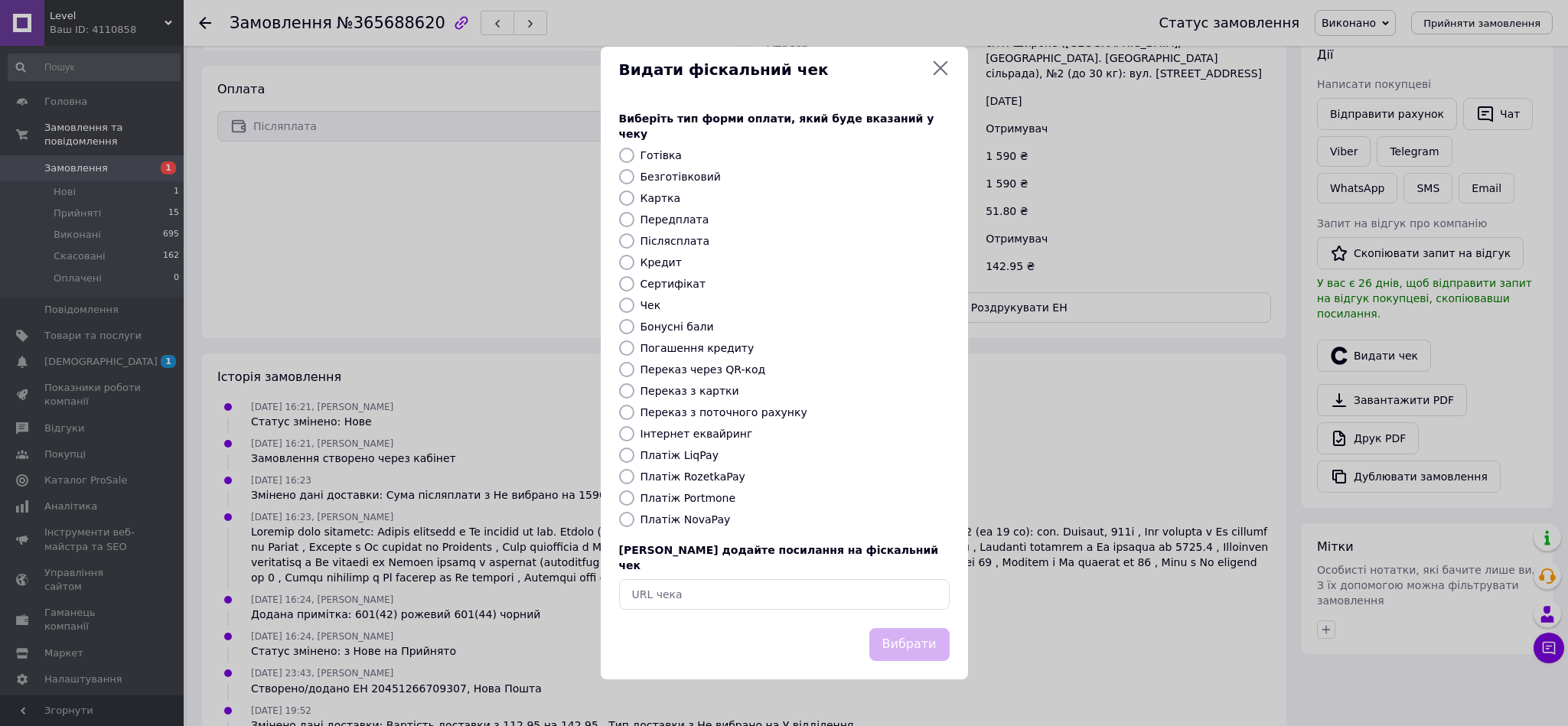
click at [703, 519] on label "Платіж NovaPay" at bounding box center [686, 519] width 90 height 12
click at [634, 519] on input "Платіж NovaPay" at bounding box center [626, 519] width 15 height 15
radio input "true"
click at [911, 629] on button "Вибрати" at bounding box center [910, 644] width 81 height 33
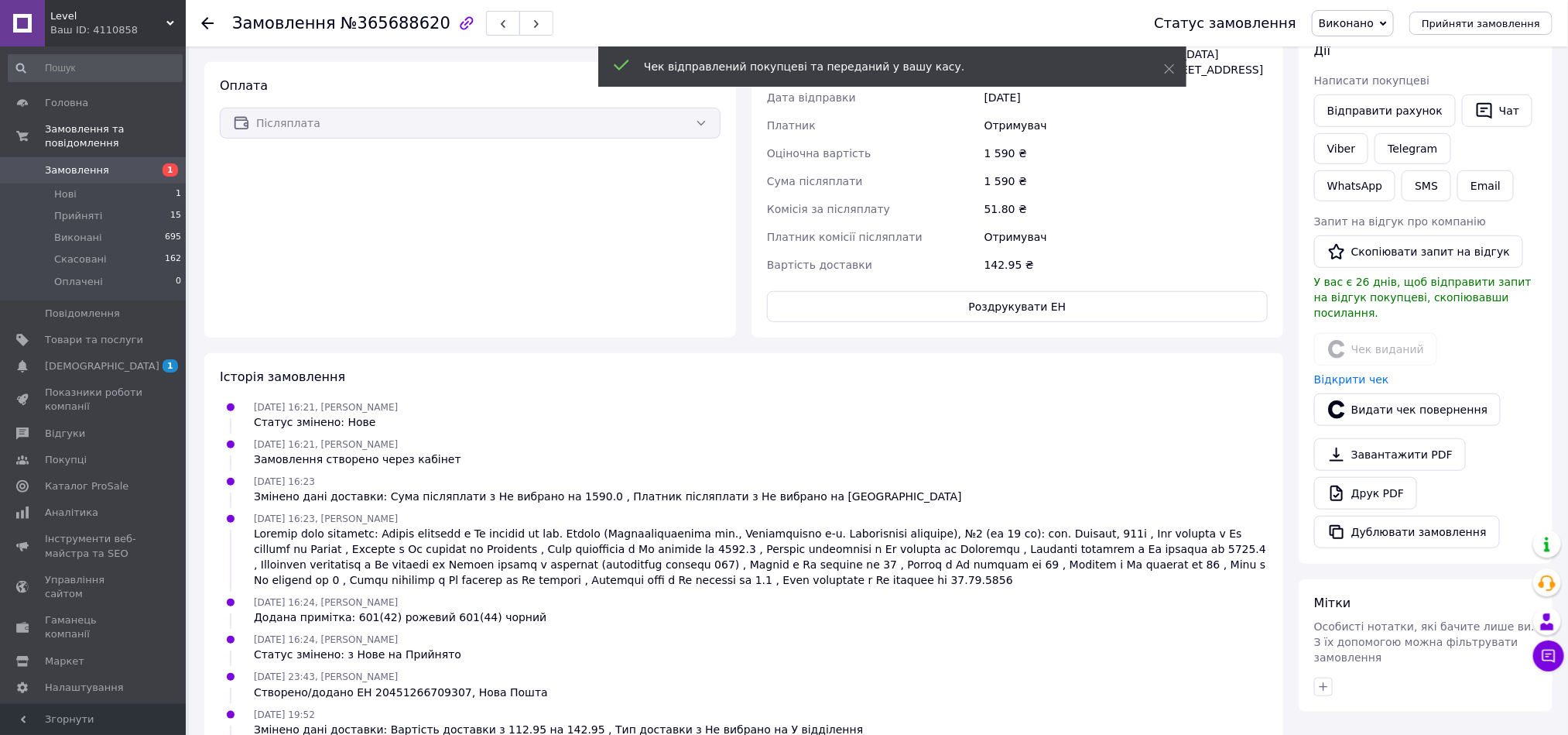
scroll to position [0, 0]
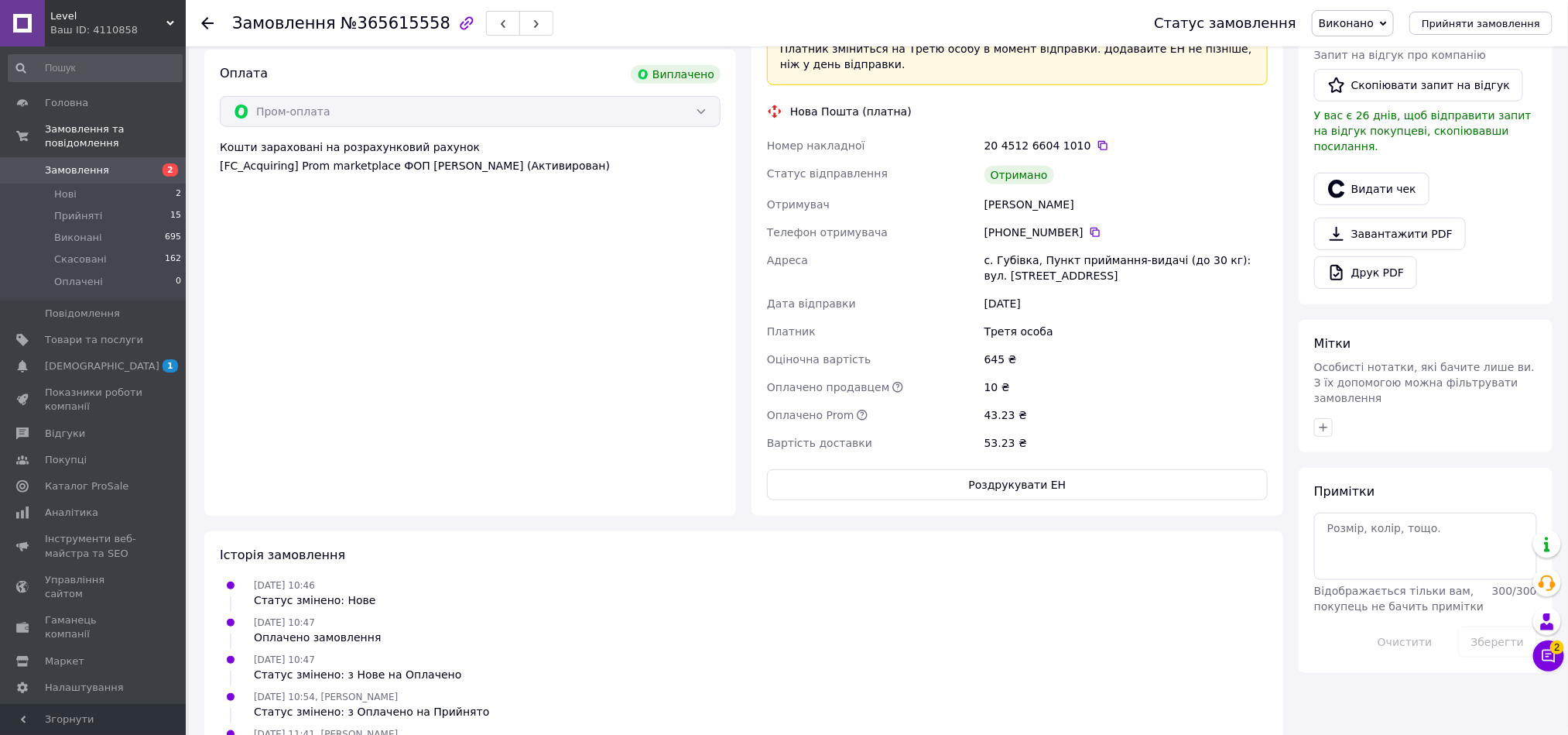
scroll to position [465, 0]
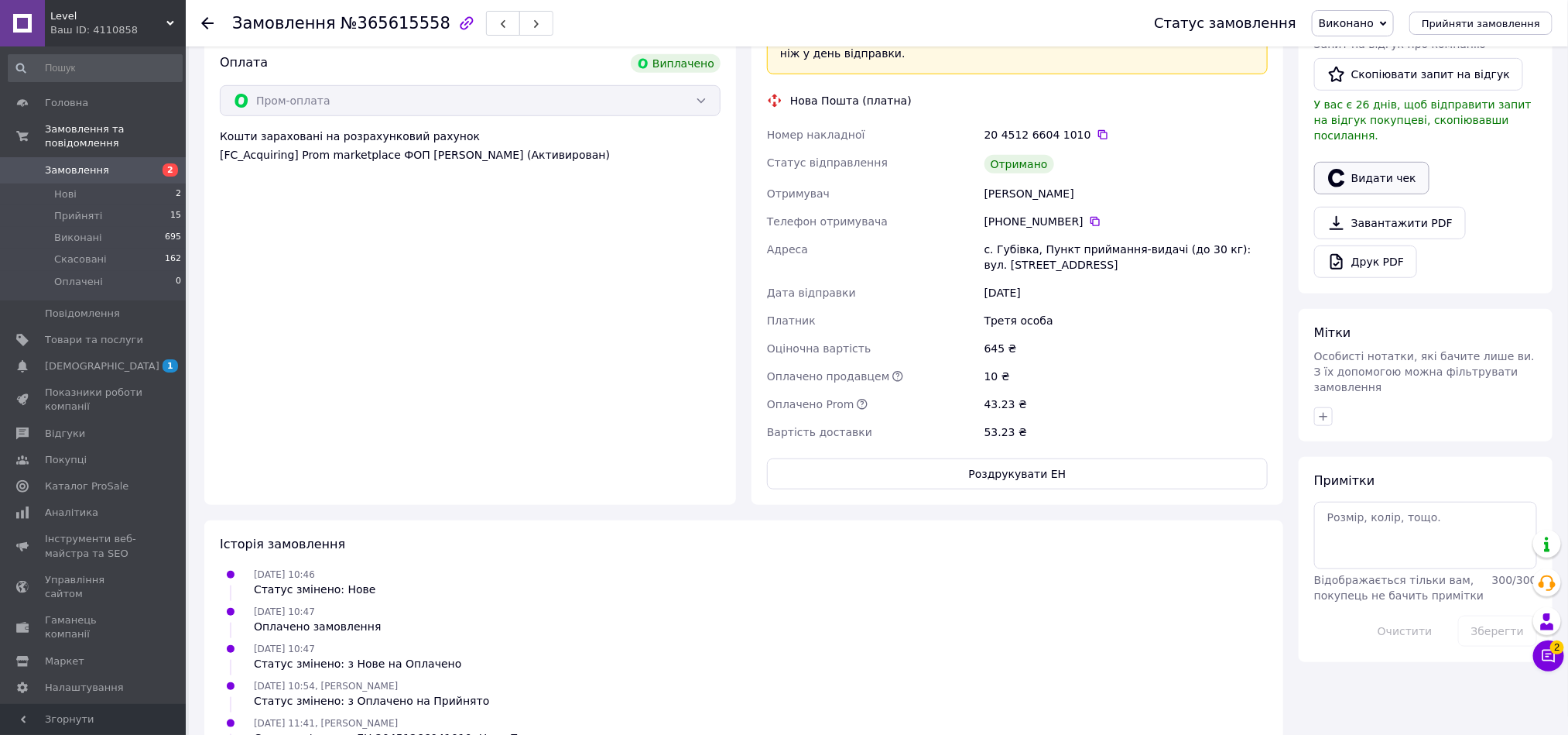
click at [1371, 168] on button "Видати чек" at bounding box center [1372, 178] width 115 height 32
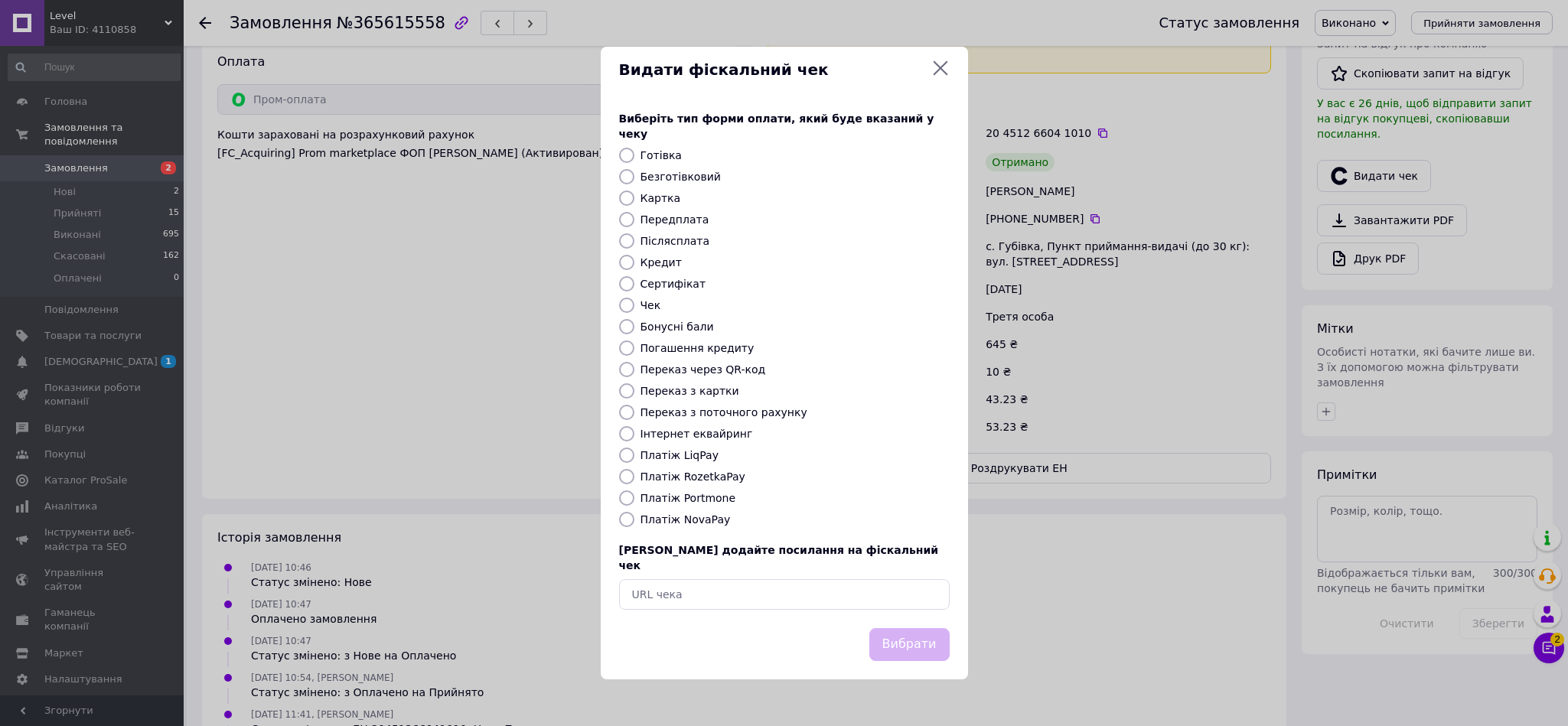
click at [719, 478] on label "Платіж RozetkaPay" at bounding box center [693, 477] width 104 height 12
click at [634, 478] on input "Платіж RozetkaPay" at bounding box center [626, 476] width 15 height 15
radio input "true"
click at [900, 628] on button "Вибрати" at bounding box center [910, 644] width 81 height 33
